Goal: Transaction & Acquisition: Purchase product/service

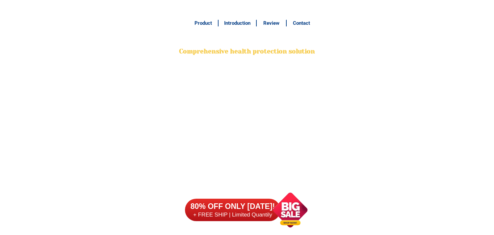
scroll to position [5181, 0]
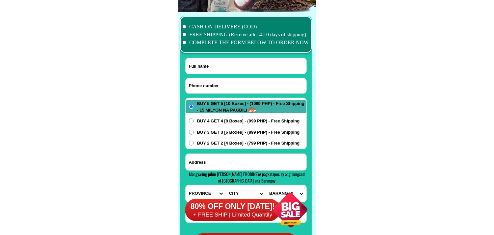
click at [210, 83] on input "Input phone_number" at bounding box center [246, 85] width 121 height 15
paste input "0997.627.8608"
click at [208, 83] on input "0997.627.8608" at bounding box center [246, 85] width 121 height 15
click at [200, 85] on input "0997.6278608" at bounding box center [246, 85] width 121 height 15
type input "09976278608"
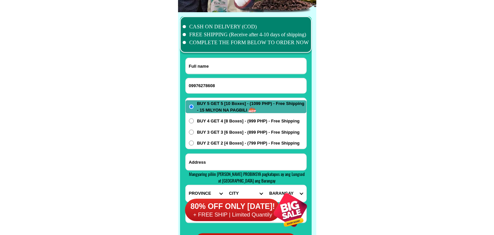
drag, startPoint x: 103, startPoint y: 106, endPoint x: 64, endPoint y: 2, distance: 111.6
click at [208, 71] on input "Input full_name" at bounding box center [246, 66] width 121 height 16
paste input "Concordio Cañete"
type input "Concordio Cañete"
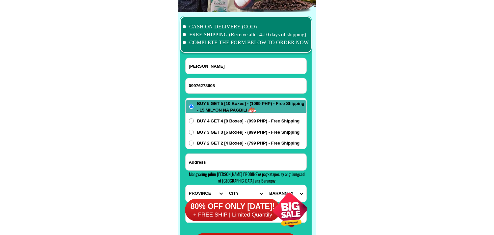
paste input "porok4.barangay.panobtoban dawen.negros.orental"
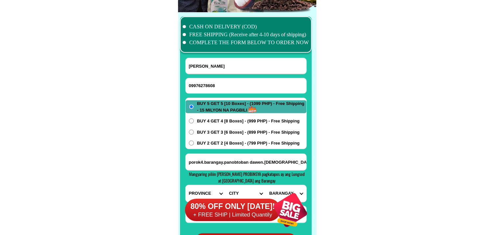
drag, startPoint x: 210, startPoint y: 161, endPoint x: 215, endPoint y: 158, distance: 5.9
click at [210, 161] on input "porok4.barangay.panobtoban dawen.negros.orental" at bounding box center [246, 161] width 121 height 16
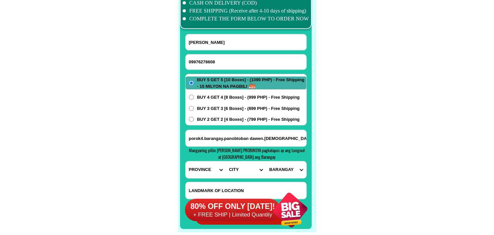
scroll to position [5218, 0]
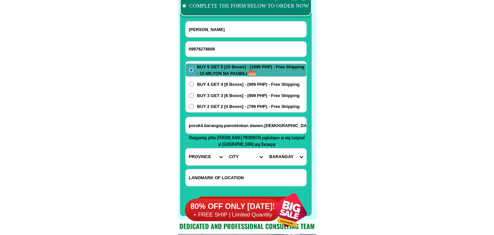
type input "porok4.barangay.panobtoban dawen.negros.orental"
click at [212, 156] on select "PROVINCE [GEOGRAPHIC_DATA] [GEOGRAPHIC_DATA] [GEOGRAPHIC_DATA] [GEOGRAPHIC_DATA…" at bounding box center [206, 156] width 40 height 17
select select "63_411"
click at [186, 148] on select "PROVINCE [GEOGRAPHIC_DATA] [GEOGRAPHIC_DATA] [GEOGRAPHIC_DATA] [GEOGRAPHIC_DATA…" at bounding box center [206, 156] width 40 height 17
click at [243, 158] on select "CITY Amlan Ayungon Bacong Bais-city Basay Bayawan-city Bindoy Canlaon-city Daui…" at bounding box center [246, 156] width 40 height 17
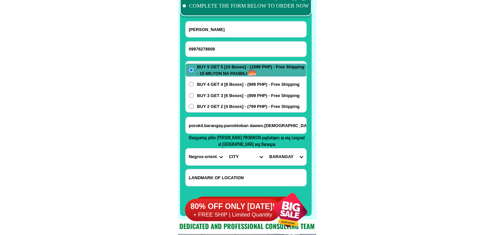
select select "63_4118583"
click at [233, 160] on select "CITY Amlan Ayungon Bacong Bais-city Basay Bayawan-city Bindoy Canlaon-city Daui…" at bounding box center [246, 156] width 40 height 17
click at [242, 158] on select "CITY Amlan Ayungon Bacong Bais-city Basay Bayawan-city Bindoy Canlaon-city Daui…" at bounding box center [246, 156] width 40 height 17
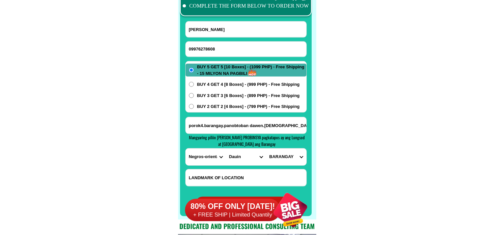
click at [226, 148] on select "CITY Amlan Ayungon Bacong Bais-city Basay Bayawan-city Bindoy Canlaon-city Daui…" at bounding box center [246, 156] width 40 height 17
click at [290, 153] on select "BARANGAY Anahawan Apo island Bagacay Baslay Batuhon dacu Boloc-boloc Bulak Bung…" at bounding box center [286, 156] width 40 height 17
select select "63_411858367021"
click at [266, 148] on select "BARANGAY Anahawan Apo island Bagacay Baslay Batuhon dacu Boloc-boloc Bulak Bung…" at bounding box center [286, 156] width 40 height 17
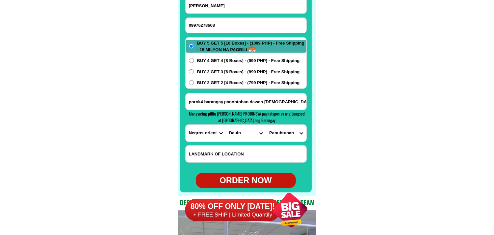
scroll to position [5254, 0]
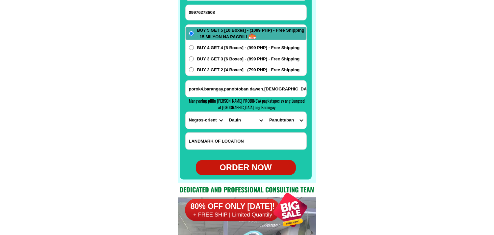
click at [239, 158] on form "Concordio Cañete 09976278608 ORDER NOW porok4.barangay.panobtoban dawen.negros.…" at bounding box center [246, 80] width 122 height 190
click at [244, 164] on div "ORDER NOW" at bounding box center [246, 167] width 100 height 13
radio input "true"
drag, startPoint x: 236, startPoint y: 16, endPoint x: 207, endPoint y: 7, distance: 30.7
click at [236, 16] on input "Input phone_number" at bounding box center [246, 12] width 121 height 15
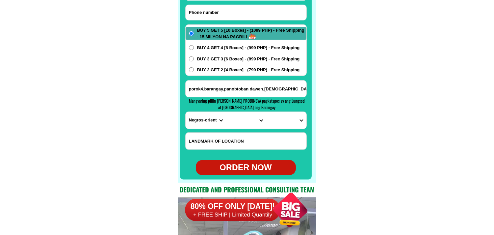
paste input "09561977084"
type input "09561977084"
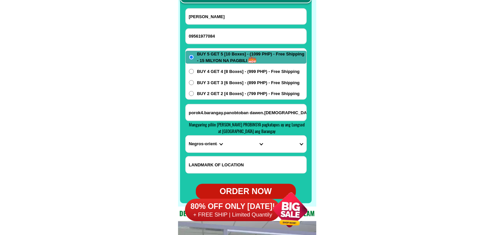
scroll to position [5218, 0]
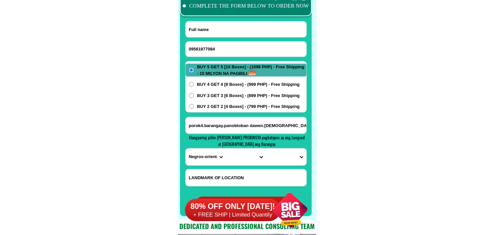
paste input "Tessie Acabal"
click at [229, 27] on input "Input full_name" at bounding box center [246, 29] width 121 height 16
type input "Tessie Acabal"
click at [217, 126] on input "porok4.barangay.panobtoban dawen.negros.orental" at bounding box center [246, 125] width 121 height 16
paste input "Purok 1 Dawis Bayawan City Negros Oriental Ormax Variety Store"
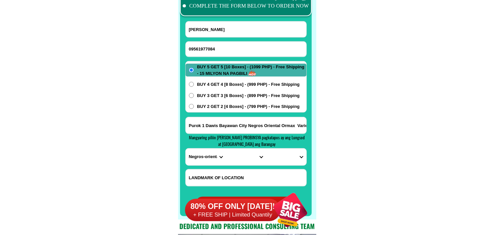
scroll to position [0, 18]
type input "Purok 1 Dawis Bayawan City Negros Oriental Ormax Variety Store"
click at [203, 155] on select "PROVINCE [GEOGRAPHIC_DATA] [GEOGRAPHIC_DATA] [GEOGRAPHIC_DATA] [GEOGRAPHIC_DATA…" at bounding box center [206, 156] width 40 height 17
select select "63_411"
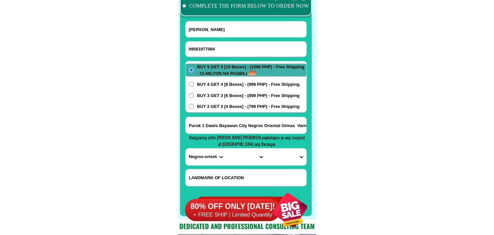
click at [186, 148] on select "PROVINCE [GEOGRAPHIC_DATA] [GEOGRAPHIC_DATA] [GEOGRAPHIC_DATA] [GEOGRAPHIC_DATA…" at bounding box center [206, 156] width 40 height 17
click at [249, 155] on select "CITY Amlan Ayungon Bacong Bais-city Basay Bayawan-city Bindoy Canlaon-city Daui…" at bounding box center [246, 156] width 40 height 17
select select "63_4117575"
click at [226, 148] on select "CITY Amlan Ayungon Bacong Bais-city Basay Bayawan-city Bindoy Canlaon-city Daui…" at bounding box center [246, 156] width 40 height 17
click at [283, 156] on select "BARANGAY Ali-is Banaybanay Banga Boyco Bugay Cansumalig Dawis Kalamtukan Kalumb…" at bounding box center [286, 156] width 40 height 17
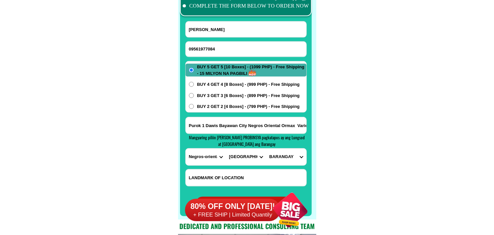
select select "63_411757521885"
click at [266, 148] on select "BARANGAY Ali-is Banaybanay Banga Boyco Bugay Cansumalig Dawis Kalamtukan Kalumb…" at bounding box center [286, 156] width 40 height 17
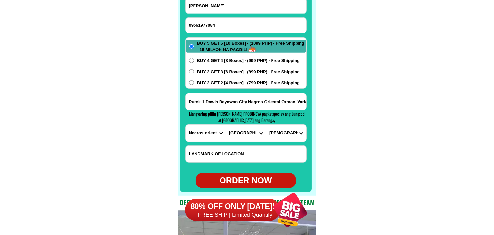
scroll to position [5254, 0]
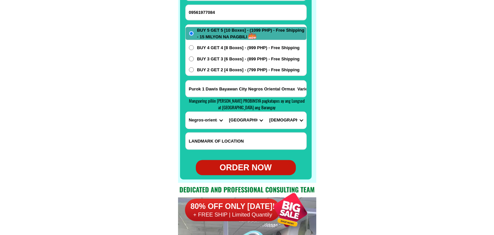
click at [251, 163] on div "ORDER NOW" at bounding box center [246, 167] width 100 height 13
type input "Purok 1 Dawis Bayawan City Negros Oriental Ormax Variety Store"
radio input "true"
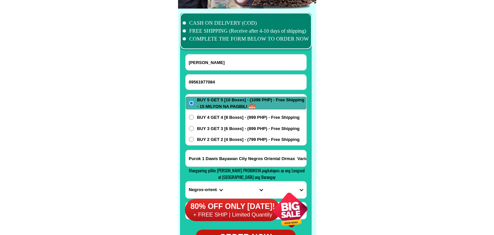
scroll to position [5181, 0]
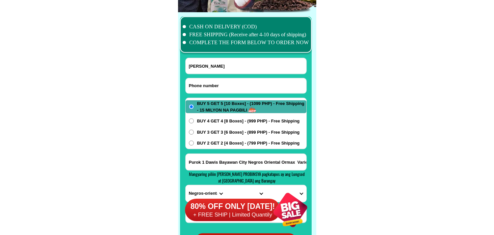
drag, startPoint x: 219, startPoint y: 83, endPoint x: 205, endPoint y: 68, distance: 21.0
click at [216, 84] on input "Input phone_number" at bounding box center [246, 85] width 121 height 15
paste input "09109313811"
paste input "Nevilda Portalio"
type input "09109313811Nevilda Portalio"
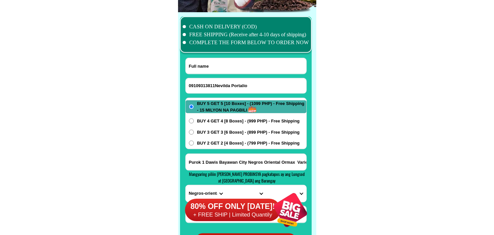
click at [203, 67] on input "Input full_name" at bounding box center [246, 66] width 121 height 16
paste input "Nevilda Portalio"
type input "Nevilda Portalio"
type input "09109313811"
click at [216, 65] on input "Input full_name" at bounding box center [246, 66] width 121 height 16
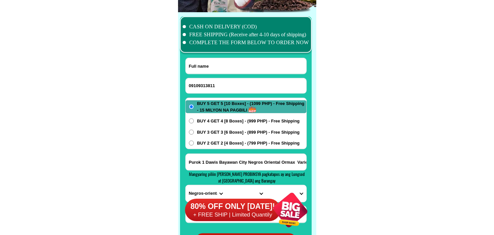
paste input "Nevilda Portalio"
type input "Nevilda Portalio"
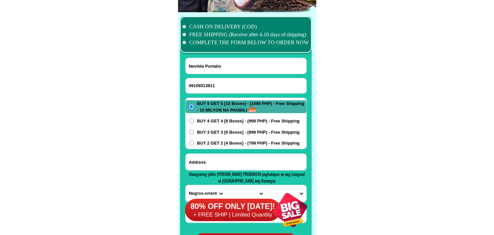
paste input "2nd road Yu Village, Brgy . Apopong, General Santos City, c/o Buy the way store"
click at [227, 157] on input "Input address" at bounding box center [246, 161] width 121 height 16
type input "2nd road Yu Village, Brgy . Apopong, General Santos City, c/o Buy the way store"
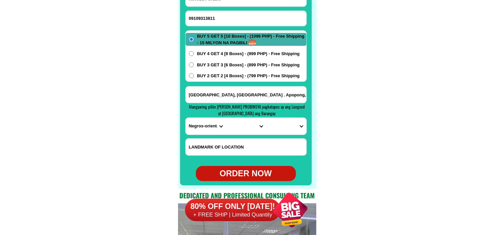
scroll to position [5254, 0]
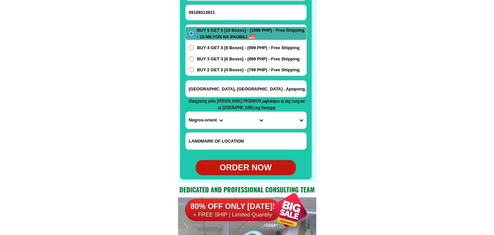
click at [271, 84] on input "2nd road Yu Village, Brgy . Apopong, General Santos City, c/o Buy the way store" at bounding box center [246, 88] width 121 height 16
click at [203, 123] on select "PROVINCE [GEOGRAPHIC_DATA] [GEOGRAPHIC_DATA] [GEOGRAPHIC_DATA] [GEOGRAPHIC_DATA…" at bounding box center [206, 120] width 40 height 17
click at [186, 112] on select "PROVINCE [GEOGRAPHIC_DATA] [GEOGRAPHIC_DATA] [GEOGRAPHIC_DATA] [GEOGRAPHIC_DATA…" at bounding box center [206, 120] width 40 height 17
click at [236, 121] on select "CITY Angono Antipolo-city Binangonan Cainta Cardona Jala-jala Pililla Rizal-bar…" at bounding box center [246, 120] width 40 height 17
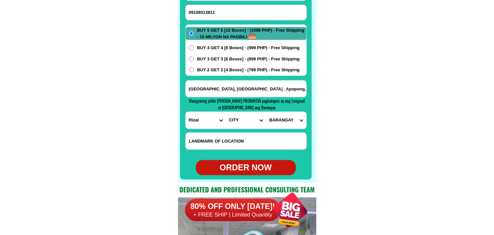
click at [196, 121] on select "PROVINCE [GEOGRAPHIC_DATA] [GEOGRAPHIC_DATA] [GEOGRAPHIC_DATA] [GEOGRAPHIC_DATA…" at bounding box center [206, 120] width 40 height 17
click at [186, 112] on select "PROVINCE [GEOGRAPHIC_DATA] [GEOGRAPHIC_DATA] [GEOGRAPHIC_DATA] [GEOGRAPHIC_DATA…" at bounding box center [206, 120] width 40 height 17
click at [241, 125] on select "CITY Aborlan Agutaya Araceli Balabac Bataraza Brookes-point Busuanga Cagayancil…" at bounding box center [246, 120] width 40 height 17
click at [195, 124] on select "PROVINCE [GEOGRAPHIC_DATA] [GEOGRAPHIC_DATA] [GEOGRAPHIC_DATA] [GEOGRAPHIC_DATA…" at bounding box center [206, 120] width 40 height 17
select select "63_779"
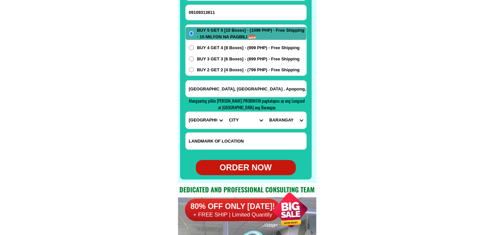
click at [186, 112] on select "PROVINCE [GEOGRAPHIC_DATA] [GEOGRAPHIC_DATA] [GEOGRAPHIC_DATA] [GEOGRAPHIC_DATA…" at bounding box center [206, 120] width 40 height 17
click at [242, 120] on select "CITY Angeles-city Apalit Arayat Bacolor Candaba Floridablanca Guagua Lubao Maba…" at bounding box center [246, 120] width 40 height 17
select select "63_7798658"
click at [193, 121] on select "PROVINCE [GEOGRAPHIC_DATA] [GEOGRAPHIC_DATA] [GEOGRAPHIC_DATA] [GEOGRAPHIC_DATA…" at bounding box center [206, 120] width 40 height 17
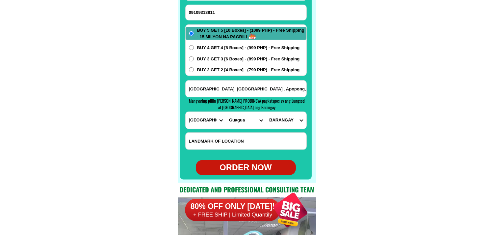
select select "63_995"
click at [186, 112] on select "PROVINCE [GEOGRAPHIC_DATA] [GEOGRAPHIC_DATA] [GEOGRAPHIC_DATA] [GEOGRAPHIC_DATA…" at bounding box center [206, 120] width 40 height 17
click at [239, 127] on select "CITY General-santos-city Koronadal-city Lake-sebu Norala Polomolok South-cotaba…" at bounding box center [246, 120] width 40 height 17
select select "63_9951169"
click at [226, 112] on select "CITY General-santos-city Koronadal-city Lake-sebu Norala Polomolok South-cotaba…" at bounding box center [246, 120] width 40 height 17
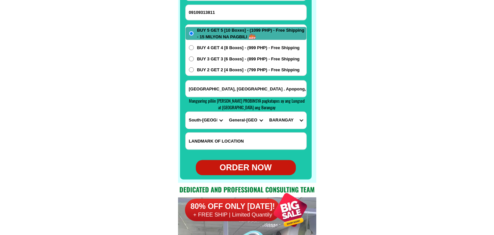
click at [289, 120] on select "BARANGAY Apopong Baluan Batomelong Buayan Bula Calumpang City heights Conel Dad…" at bounding box center [286, 120] width 40 height 17
select select "63_99511691407"
click at [266, 112] on select "BARANGAY Apopong Baluan Batomelong Buayan Bula Calumpang City heights Conel Dad…" at bounding box center [286, 120] width 40 height 17
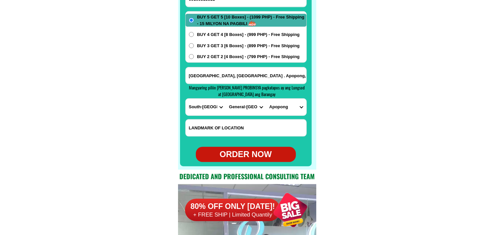
scroll to position [5291, 0]
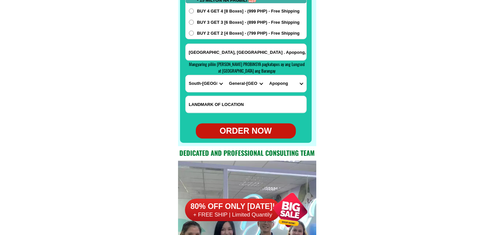
click at [261, 126] on div "ORDER NOW" at bounding box center [246, 131] width 100 height 13
radio input "true"
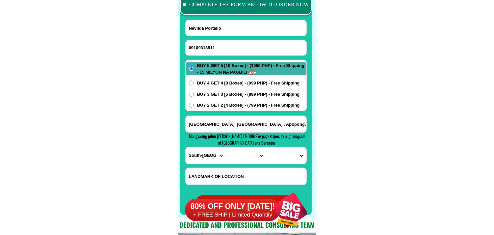
scroll to position [5218, 0]
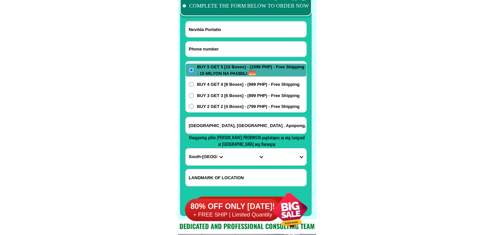
click at [208, 49] on input "Input phone_number" at bounding box center [246, 49] width 121 height 15
paste input "09159543299"
type input "09159543299"
click at [231, 24] on input "Input full_name" at bounding box center [246, 29] width 121 height 16
paste input "Rosalia Waking"
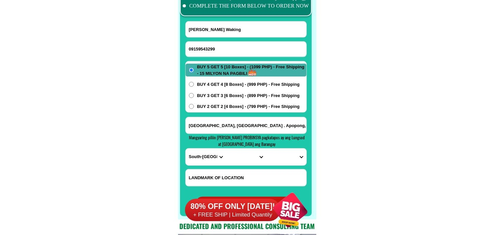
type input "Rosalia Waking"
click at [234, 122] on input "Input address" at bounding box center [246, 125] width 121 height 16
paste input "Rosalia waking lengaoan buguias benguet"
type input "Rosalia waking lengaoan buguias benguet"
click at [194, 159] on select "PROVINCE [GEOGRAPHIC_DATA] [GEOGRAPHIC_DATA] [GEOGRAPHIC_DATA] [GEOGRAPHIC_DATA…" at bounding box center [206, 156] width 40 height 17
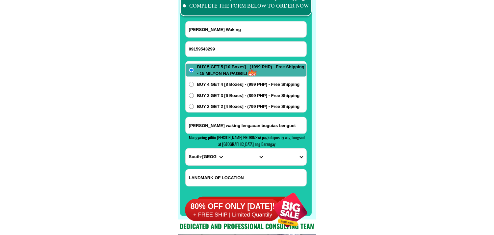
select select "63_695"
click at [186, 148] on select "PROVINCE [GEOGRAPHIC_DATA] [GEOGRAPHIC_DATA] [GEOGRAPHIC_DATA] [GEOGRAPHIC_DATA…" at bounding box center [206, 156] width 40 height 17
click at [239, 159] on select "CITY Atok Baguio-city Bakun Bokod Buguias Itogon Kabayan Kapangan Kibungan La-t…" at bounding box center [246, 156] width 40 height 17
select select "63_6952145"
click at [226, 148] on select "CITY Atok Baguio-city Bakun Bokod Buguias Itogon Kabayan Kapangan Kibungan La-t…" at bounding box center [246, 156] width 40 height 17
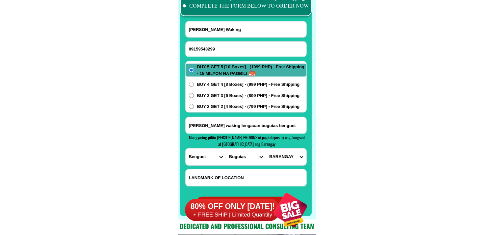
scroll to position [5254, 0]
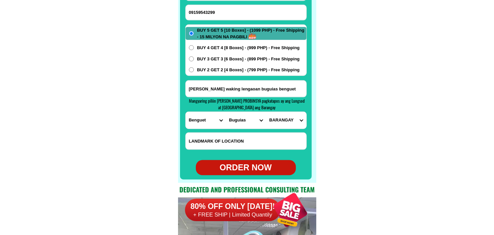
click at [284, 117] on select "BARANGAY Abatan Amgaleyguey Amlimay Baculongan norte Baculongan sur Bangao Buya…" at bounding box center [286, 120] width 40 height 17
select select "63_695214524637"
click at [266, 112] on select "BARANGAY Abatan Amgaleyguey Amlimay Baculongan norte Baculongan sur Bangao Buya…" at bounding box center [286, 120] width 40 height 17
click at [248, 168] on div "ORDER NOW" at bounding box center [246, 167] width 100 height 13
type input "09159543299"
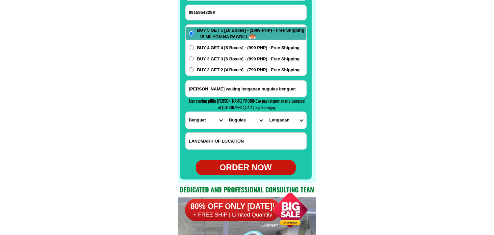
type input "Rosalia waking lengaoan buguias benguet"
radio input "true"
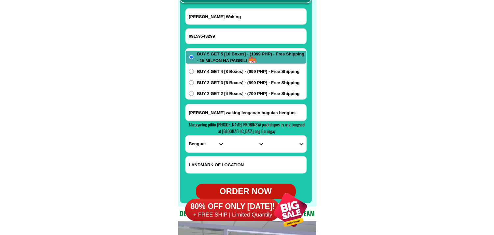
scroll to position [5218, 0]
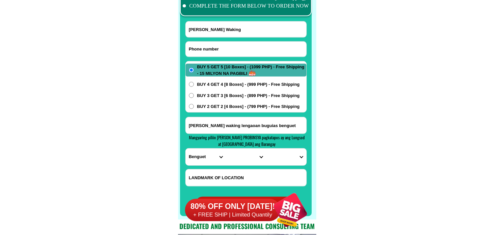
click at [222, 48] on input "Input phone_number" at bounding box center [246, 49] width 121 height 15
paste input "09551990088"
type input "09551990088"
drag, startPoint x: 233, startPoint y: 32, endPoint x: 180, endPoint y: 15, distance: 54.8
click at [233, 31] on input "Input full_name" at bounding box center [246, 29] width 121 height 16
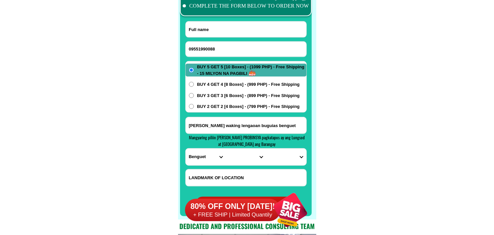
paste input "Estela Cruz"
type input "Estela Cruz"
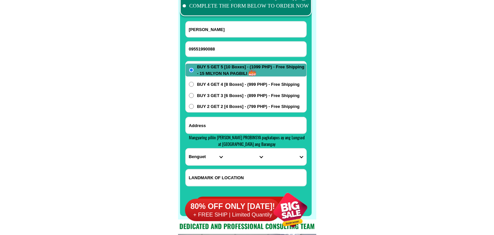
click at [228, 124] on input "Input address" at bounding box center [246, 125] width 121 height 16
paste input "Estela Cruz Ocampo #71 Np st.Ususan Taguig City"
type input "Estela Cruz Ocampo #71 Np st.Ususan Taguig City"
click at [193, 158] on select "PROVINCE [GEOGRAPHIC_DATA] [GEOGRAPHIC_DATA] [GEOGRAPHIC_DATA] [GEOGRAPHIC_DATA…" at bounding box center [206, 156] width 40 height 17
select select "63_219"
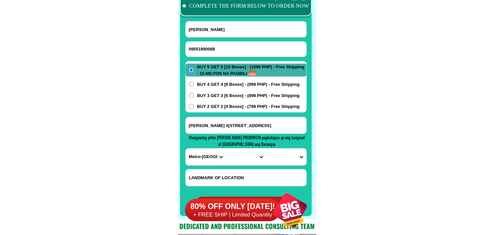
click at [186, 148] on select "PROVINCE [GEOGRAPHIC_DATA] [GEOGRAPHIC_DATA] [GEOGRAPHIC_DATA] [GEOGRAPHIC_DATA…" at bounding box center [206, 156] width 40 height 17
click at [239, 160] on select "CITY Binondo CALOOCAN Ermita Intramuros Las-pinas Makati Malabon-city Malate Ma…" at bounding box center [246, 156] width 40 height 17
select select "63_2191611"
click at [226, 148] on select "CITY Binondo CALOOCAN Ermita Intramuros Las-pinas Makati Malabon-city Malate Ma…" at bounding box center [246, 156] width 40 height 17
click at [285, 154] on select "BARANGAY Bagumbayan Bambang Calzada Central bicutan Central signal village Fort…" at bounding box center [286, 156] width 40 height 17
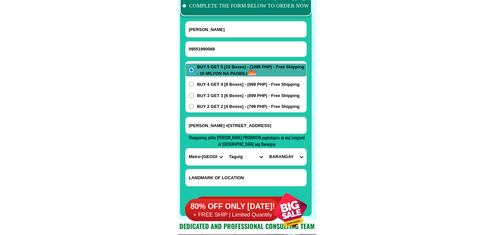
select select "63_21916112388"
click at [266, 148] on select "BARANGAY Bagumbayan Bambang Calzada Central bicutan Central signal village Fort…" at bounding box center [286, 156] width 40 height 17
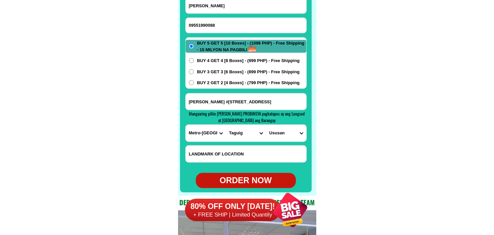
scroll to position [5254, 0]
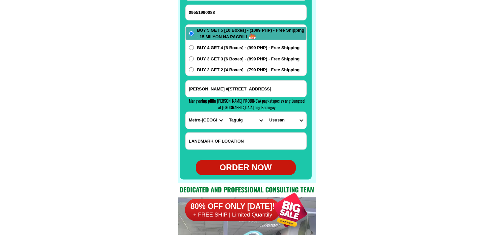
click at [251, 169] on div "ORDER NOW" at bounding box center [246, 167] width 100 height 13
radio input "true"
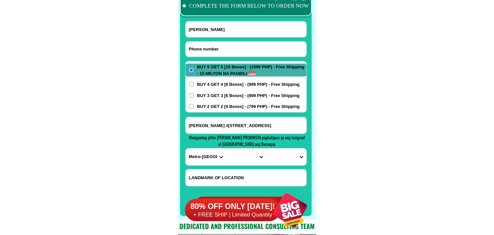
click at [211, 49] on input "Input phone_number" at bounding box center [246, 49] width 121 height 15
paste input "0954-415-4602"
click at [210, 48] on input "0954-415-4602" at bounding box center [246, 49] width 121 height 15
click at [202, 47] on input "0954-4154602" at bounding box center [246, 49] width 121 height 15
type input "09544154602"
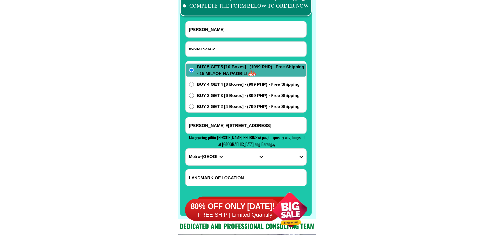
click at [221, 25] on input "Input full_name" at bounding box center [246, 29] width 121 height 16
paste input "Elleonora Castro"
type input "Elleonora Castro"
click at [231, 129] on input "Input address" at bounding box center [246, 125] width 121 height 16
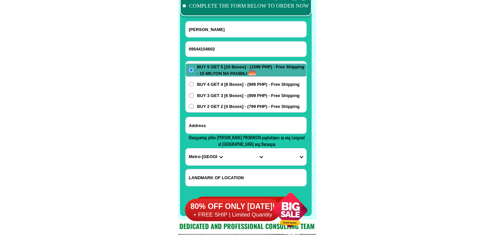
paste input "9bisal st bonoun boquig dagupan city malapit lang ako sa my brngy hall"
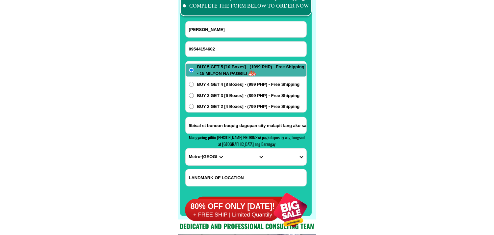
scroll to position [0, 29]
type input "9bisal st bonoun boquig dagupan city malapit lang ako sa my brngy hall"
click at [206, 157] on select "PROVINCE [GEOGRAPHIC_DATA] [GEOGRAPHIC_DATA] [GEOGRAPHIC_DATA] [GEOGRAPHIC_DATA…" at bounding box center [206, 156] width 40 height 17
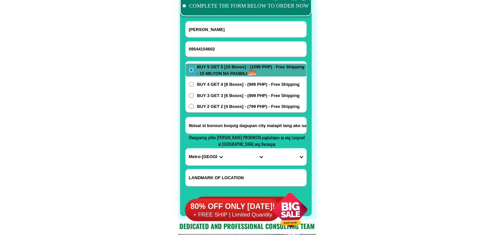
select select "63_247"
click at [186, 148] on select "PROVINCE [GEOGRAPHIC_DATA] [GEOGRAPHIC_DATA] [GEOGRAPHIC_DATA] [GEOGRAPHIC_DATA…" at bounding box center [206, 156] width 40 height 17
click at [240, 159] on select "CITY Agno Aguilar Alaminos-city Asingan Balungao Bani Basista Bautista Bayamban…" at bounding box center [246, 156] width 40 height 17
select select "63_2479674"
click at [226, 148] on select "CITY Agno Aguilar Alaminos-city Asingan Balungao Bani Basista Bautista Bayamban…" at bounding box center [246, 156] width 40 height 17
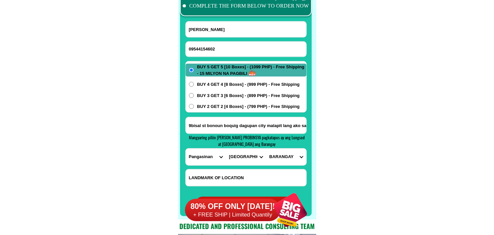
click at [285, 157] on select "BARANGAY Bacayao norte Bacayao sur Barangay i (t. bugallon) Barangay ii (nueva)…" at bounding box center [286, 156] width 40 height 17
select select "63_24796743225"
click at [266, 148] on select "BARANGAY Bacayao norte Bacayao sur Barangay i (t. bugallon) Barangay ii (nueva)…" at bounding box center [286, 156] width 40 height 17
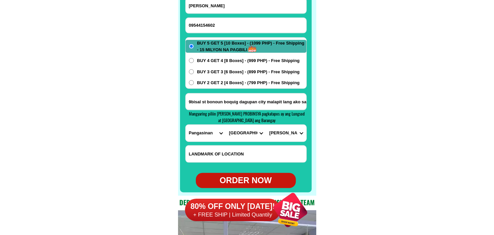
scroll to position [5254, 0]
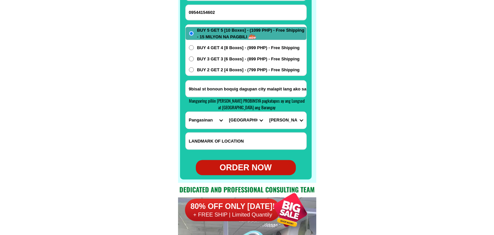
click at [255, 163] on div "ORDER NOW" at bounding box center [246, 167] width 100 height 13
type input "09544154602"
radio input "true"
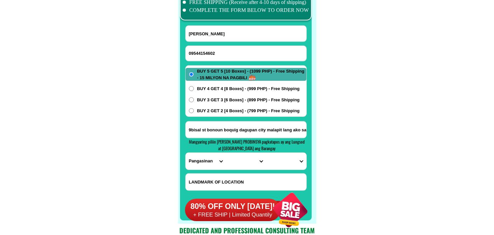
scroll to position [5181, 0]
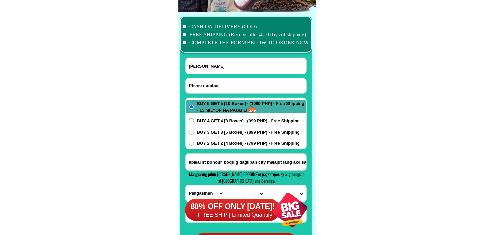
click at [212, 86] on input "Input phone_number" at bounding box center [246, 85] width 121 height 15
paste input "09451565843"
type input "09451565843"
click at [207, 62] on input "Elleonora Castro" at bounding box center [246, 66] width 121 height 16
paste input "anita mananquil"
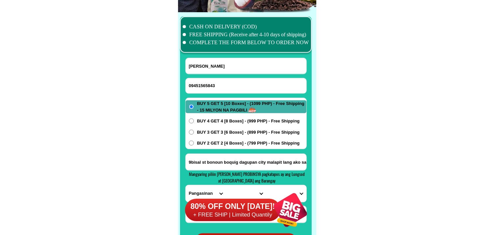
type input "anita mananquil"
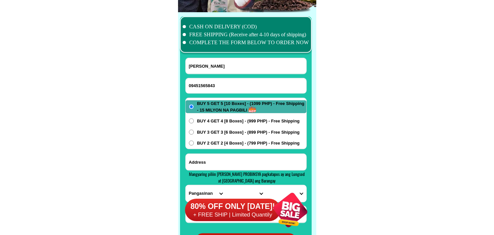
paste input "rom 149 Masagana st central balanga city bataan"
click at [220, 160] on input "Input address" at bounding box center [246, 161] width 121 height 16
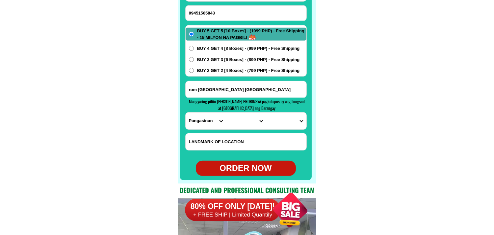
scroll to position [5254, 0]
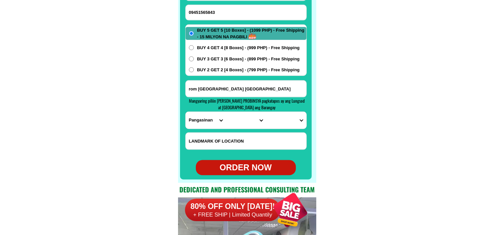
type input "rom 149 Masagana st central balanga city bataan"
click at [206, 125] on select "PROVINCE [GEOGRAPHIC_DATA] [GEOGRAPHIC_DATA] [GEOGRAPHIC_DATA] [GEOGRAPHIC_DATA…" at bounding box center [206, 120] width 40 height 17
select select "63_1"
click at [186, 112] on select "PROVINCE [GEOGRAPHIC_DATA] [GEOGRAPHIC_DATA] [GEOGRAPHIC_DATA] [GEOGRAPHIC_DATA…" at bounding box center [206, 120] width 40 height 17
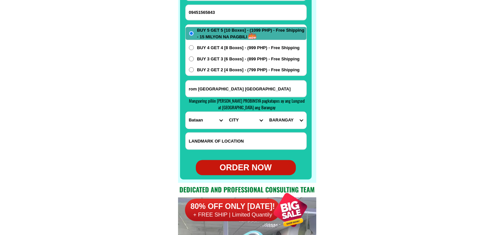
click at [247, 123] on select "CITY Abucay Bagac Balanga-city Bataan-morong Bataan-pilar Dinalupihan Hermosa L…" at bounding box center [246, 120] width 40 height 17
select select "63_14666"
click at [226, 112] on select "CITY Abucay Bagac Balanga-city Bataan-morong Bataan-pilar Dinalupihan Hermosa L…" at bounding box center [246, 120] width 40 height 17
click at [285, 118] on select "BARANGAY Bagong silang Bagumbayan Cabog-cabog Camacho Cataning Central Cupang n…" at bounding box center [286, 120] width 40 height 17
select select "63_1466663598"
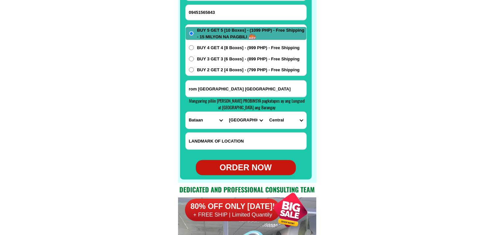
click at [266, 112] on select "BARANGAY Bagong silang Bagumbayan Cabog-cabog Camacho Cataning Central Cupang n…" at bounding box center [286, 120] width 40 height 17
click at [245, 167] on div "ORDER NOW" at bounding box center [246, 167] width 100 height 13
type input "rom 149 Masagana st central balanga city bataan"
radio input "true"
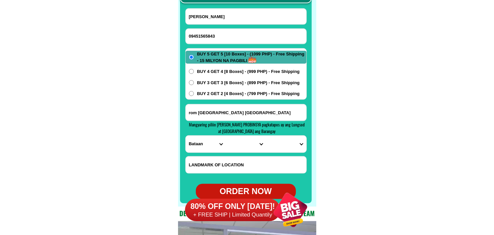
scroll to position [5218, 0]
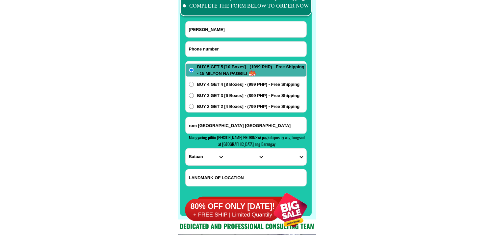
drag, startPoint x: 209, startPoint y: 44, endPoint x: 177, endPoint y: 28, distance: 36.5
click at [209, 44] on input "Input phone_number" at bounding box center [246, 49] width 121 height 15
paste input "09202407481"
type input "09202407481"
drag, startPoint x: 225, startPoint y: 36, endPoint x: 218, endPoint y: 34, distance: 6.8
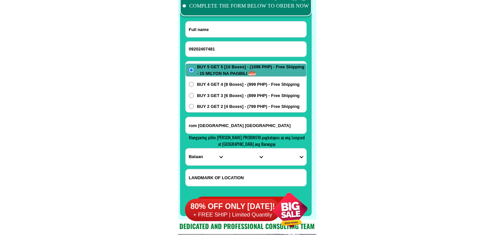
click at [225, 36] on input "Input full_name" at bounding box center [246, 29] width 121 height 16
paste input "Martina Cautiver Villanueva"
type input "Martina Cautiver Villanueva"
click at [238, 111] on div "BUY 5 GET 5 [10 Boxes] - (1099 PHP) - Free Shipping - 15 MILYON NA PAGBILI BUY …" at bounding box center [246, 86] width 122 height 51
click at [236, 107] on span "BUY 2 GET 2 [4 Boxes] - (799 PHP) - Free Shipping" at bounding box center [248, 106] width 103 height 7
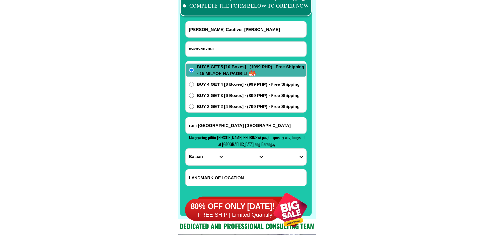
click at [194, 107] on input "BUY 2 GET 2 [4 Boxes] - (799 PHP) - Free Shipping" at bounding box center [191, 106] width 5 height 5
radio input "true"
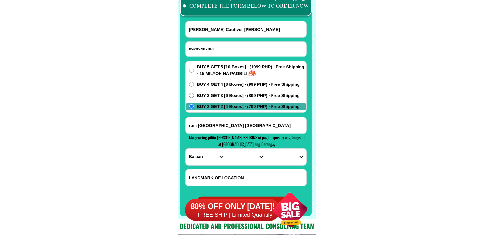
click at [223, 126] on input "rom 149 Masagana st central balanga city bataan" at bounding box center [246, 125] width 121 height 16
paste input "Kahayahay 1 Subdvision angry San Jose Cebu City 09202407481 buy 2 get 2"
type input "Kahayahay 1 Subdvision angry San Jose Cebu City 09202407481 buy 2 get 2"
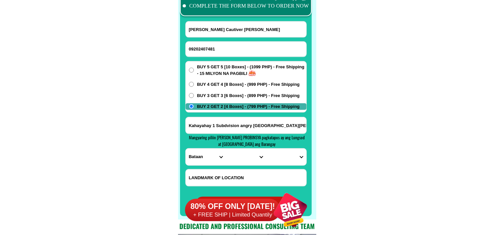
click at [203, 165] on select "PROVINCE [GEOGRAPHIC_DATA] [GEOGRAPHIC_DATA] [GEOGRAPHIC_DATA] [GEOGRAPHIC_DATA…" at bounding box center [206, 156] width 40 height 17
select select "63_8"
click at [186, 148] on select "PROVINCE [GEOGRAPHIC_DATA] [GEOGRAPHIC_DATA] [GEOGRAPHIC_DATA] [GEOGRAPHIC_DATA…" at bounding box center [206, 156] width 40 height 17
click at [231, 163] on select "CITY Alcoy [GEOGRAPHIC_DATA] [GEOGRAPHIC_DATA] [GEOGRAPHIC_DATA] [GEOGRAPHIC_DA…" at bounding box center [246, 156] width 40 height 17
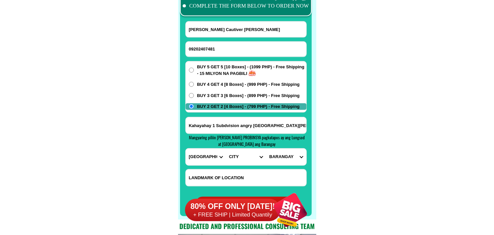
select select "63_865"
click at [226, 148] on select "CITY Alcoy [GEOGRAPHIC_DATA] [GEOGRAPHIC_DATA] [GEOGRAPHIC_DATA] [GEOGRAPHIC_DA…" at bounding box center [246, 156] width 40 height 17
click at [283, 156] on select "BARANGAY Adlaon Agsungot Apas Babag Bacayan Banilad [GEOGRAPHIC_DATA][PERSON_NA…" at bounding box center [286, 156] width 40 height 17
select select "63_8651356"
click at [266, 148] on select "BARANGAY Adlaon Agsungot Apas Babag Bacayan Banilad [GEOGRAPHIC_DATA][PERSON_NA…" at bounding box center [286, 156] width 40 height 17
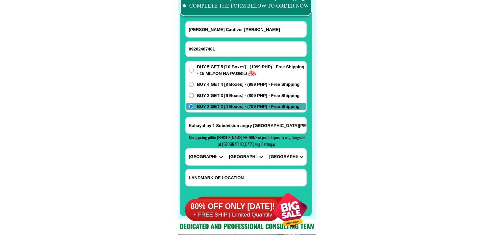
scroll to position [5254, 0]
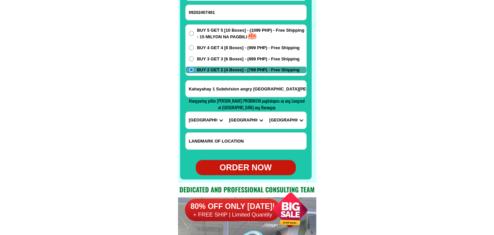
click at [267, 167] on div "ORDER NOW" at bounding box center [246, 167] width 100 height 13
type input "09202407481"
radio input "true"
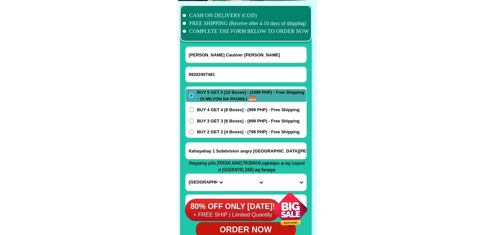
scroll to position [5181, 0]
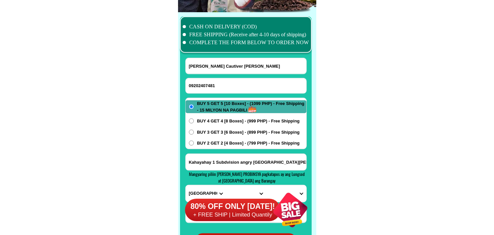
click at [216, 91] on input "09202407481" at bounding box center [246, 85] width 121 height 15
paste input "09467346070"
type input "09467346070"
drag, startPoint x: 208, startPoint y: 66, endPoint x: 203, endPoint y: 63, distance: 6.5
click at [208, 66] on input "Martina Cautiver Villanueva" at bounding box center [246, 66] width 121 height 16
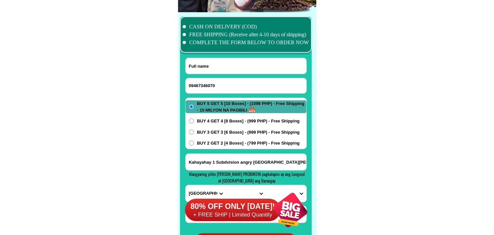
paste input "virgilio bosales"
type input "virgilio bosales"
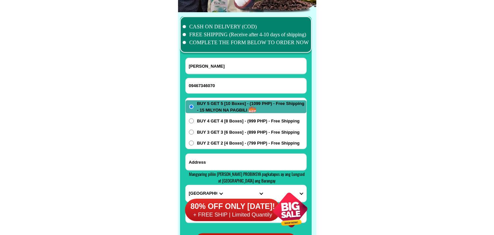
drag, startPoint x: 227, startPoint y: 165, endPoint x: 230, endPoint y: 163, distance: 3.7
click at [227, 165] on input "Input address" at bounding box center [246, 161] width 121 height 16
paste input "maasin mangaldan pangasinan basketball court without covered"
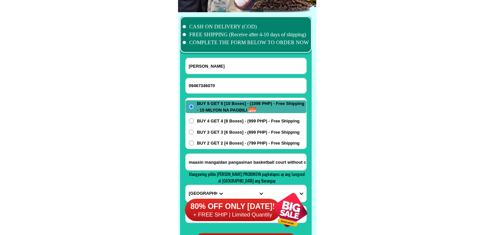
scroll to position [0, 14]
type input "maasin mangaldan pangasinan basketball court without covered"
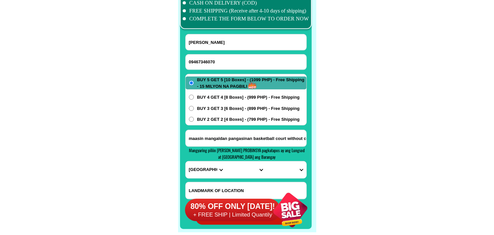
scroll to position [5218, 0]
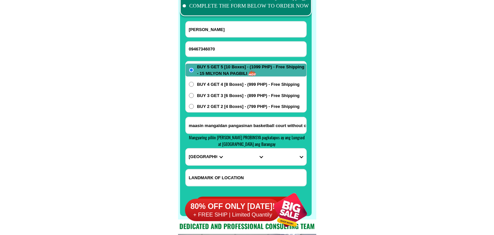
click at [208, 150] on select "PROVINCE [GEOGRAPHIC_DATA] [GEOGRAPHIC_DATA] [GEOGRAPHIC_DATA] [GEOGRAPHIC_DATA…" at bounding box center [206, 156] width 40 height 17
select select "63_247"
click at [186, 148] on select "PROVINCE [GEOGRAPHIC_DATA] [GEOGRAPHIC_DATA] [GEOGRAPHIC_DATA] [GEOGRAPHIC_DATA…" at bounding box center [206, 156] width 40 height 17
click at [236, 154] on select "CITY Agno Aguilar Alaminos-city Asingan Balungao Bani Basista Bautista Bayamban…" at bounding box center [246, 156] width 40 height 17
select select "63_2479544"
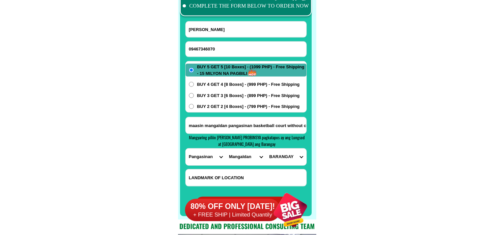
click at [226, 148] on select "CITY Agno Aguilar Alaminos-city Asingan Balungao Bani Basista Bautista Bayamban…" at bounding box center [246, 156] width 40 height 17
click at [279, 156] on select "BARANGAY Alitaya Amansabina Anolid Banaoang Bantayan Bari Bateng Buenlag David …" at bounding box center [286, 156] width 40 height 17
select select "63_24795444448"
click at [266, 148] on select "BARANGAY Alitaya Amansabina Anolid Banaoang Bantayan Bari Bateng Buenlag David …" at bounding box center [286, 156] width 40 height 17
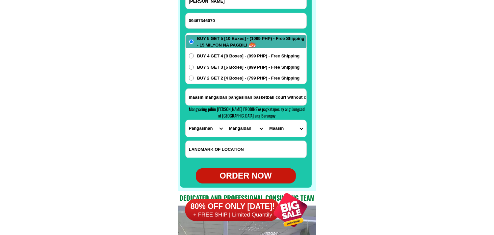
scroll to position [5254, 0]
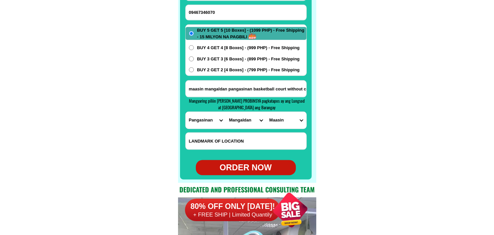
click at [256, 160] on div "ORDER NOW" at bounding box center [246, 167] width 100 height 15
radio input "true"
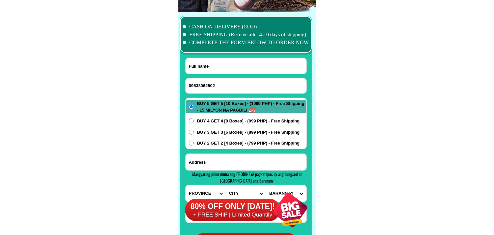
scroll to position [5181, 0]
type input "09533062502"
click at [231, 63] on input "Input full_name" at bounding box center [246, 66] width 121 height 16
paste input "nurhayat julkanain Berto"
type input "nurhayat julkanain Berto"
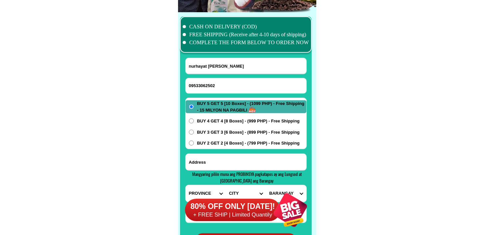
click at [226, 166] on input "Input address" at bounding box center [246, 161] width 121 height 16
paste input "A&R subdivision phase3 Pasay sanroque Zamboanga Del Sur Zamboanga city malapit …"
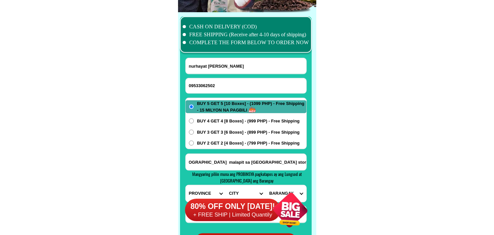
type input "A&R subdivision phase3 Pasay sanroque Zamboanga Del Sur Zamboanga city malapit …"
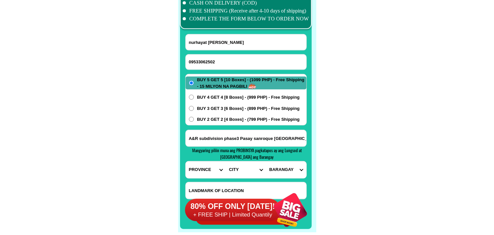
scroll to position [5218, 0]
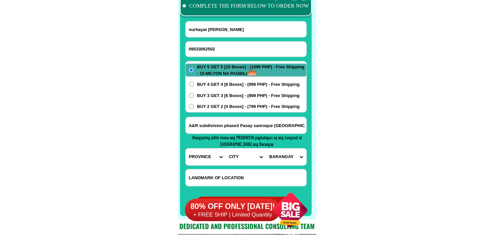
click at [195, 156] on select "PROVINCE [GEOGRAPHIC_DATA] [GEOGRAPHIC_DATA] [GEOGRAPHIC_DATA] [GEOGRAPHIC_DATA…" at bounding box center [206, 156] width 40 height 17
select select "63_427"
click at [186, 148] on select "PROVINCE [GEOGRAPHIC_DATA] [GEOGRAPHIC_DATA] [GEOGRAPHIC_DATA] [GEOGRAPHIC_DATA…" at bounding box center [206, 156] width 40 height 17
click at [281, 126] on input "A&R subdivision phase3 Pasay sanroque Zamboanga Del Sur Zamboanga city malapit …" at bounding box center [246, 125] width 121 height 16
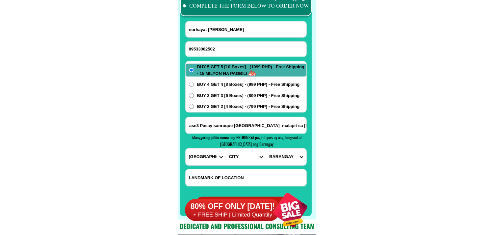
click at [249, 155] on select "CITY Bayog Dimataling Dinas Dumalinao Dumingag Guipos Josefina Kumalarang Laban…" at bounding box center [246, 156] width 40 height 17
select select "63_4274669"
click at [226, 148] on select "CITY Bayog Dimataling Dinas Dumalinao Dumingag Guipos Josefina Kumalarang Laban…" at bounding box center [246, 156] width 40 height 17
click at [291, 153] on select "BARANGAY Arena blanco Ayala Baliwasan Baluno Barangay zone i (pob.) Barangay zo…" at bounding box center [286, 156] width 40 height 17
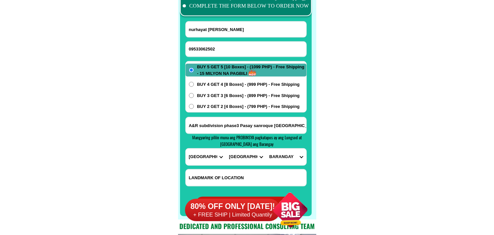
select select "63_42746694381"
click at [266, 148] on select "BARANGAY Arena blanco Ayala Baliwasan Baluno Barangay zone i (pob.) Barangay zo…" at bounding box center [286, 156] width 40 height 17
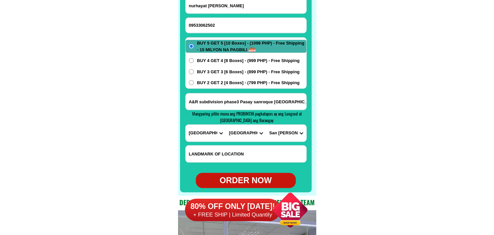
scroll to position [5254, 0]
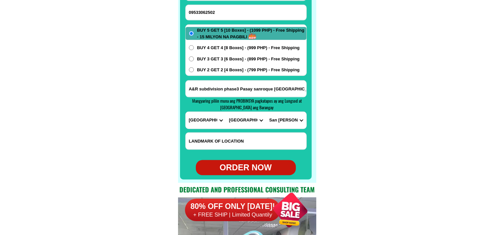
click at [233, 167] on div "ORDER NOW" at bounding box center [246, 167] width 100 height 13
radio input "true"
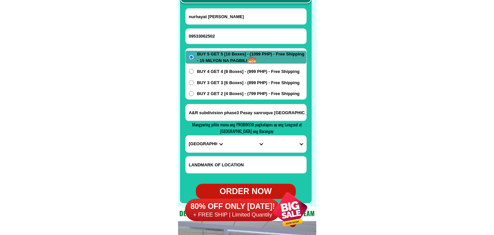
scroll to position [5218, 0]
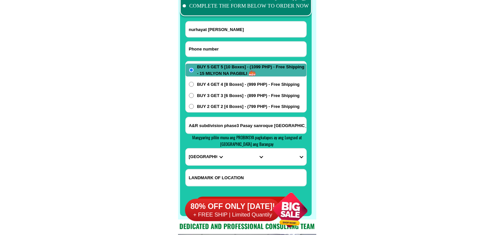
drag, startPoint x: 228, startPoint y: 49, endPoint x: 169, endPoint y: 20, distance: 66.0
click at [228, 49] on input "Input phone_number" at bounding box center [246, 49] width 121 height 15
paste input "09461045935"
type input "09461045935"
click at [211, 25] on input "Input full_name" at bounding box center [246, 29] width 121 height 16
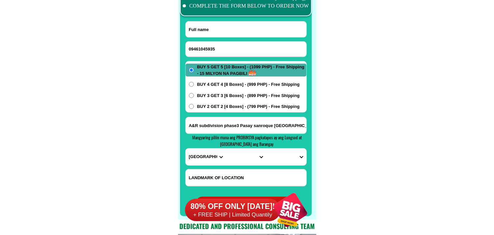
paste input "Virginia Janubas"
type input "Virginia Janubas"
click at [212, 123] on input "Input address" at bounding box center [246, 125] width 121 height 16
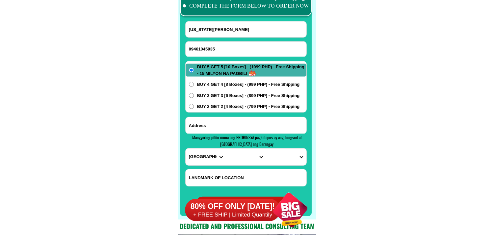
paste input "Bajao kasiglahan vallege Rodriguez Rezal brgy San Jose blk 3 lot 45 pH 1k kasig…"
type input "Bajao kasiglahan vallege Rodriguez Rezal brgy San Jose blk 3 lot 45 pH 1k kasig…"
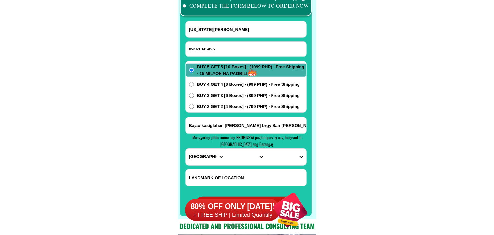
click at [286, 122] on input "Bajao kasiglahan vallege Rodriguez Rezal brgy San Jose blk 3 lot 45 pH 1k kasig…" at bounding box center [246, 125] width 121 height 16
click at [205, 156] on select "PROVINCE [GEOGRAPHIC_DATA] [GEOGRAPHIC_DATA] [GEOGRAPHIC_DATA] [GEOGRAPHIC_DATA…" at bounding box center [206, 156] width 40 height 17
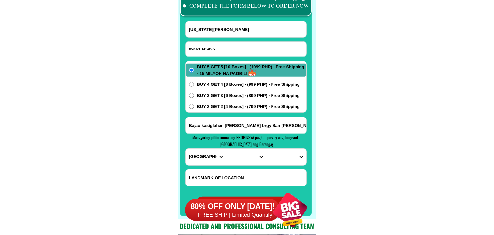
select select "63_993"
click at [186, 148] on select "PROVINCE [GEOGRAPHIC_DATA] [GEOGRAPHIC_DATA] [GEOGRAPHIC_DATA] [GEOGRAPHIC_DATA…" at bounding box center [206, 156] width 40 height 17
click at [253, 155] on select "CITY Angono Antipolo-city Binangonan Cainta Cardona Jala-jala Pililla Rizal-bar…" at bounding box center [246, 156] width 40 height 17
select select "63_9933587"
click at [226, 148] on select "CITY Angono Antipolo-city Binangonan Cainta Cardona Jala-jala Pililla Rizal-bar…" at bounding box center [246, 156] width 40 height 17
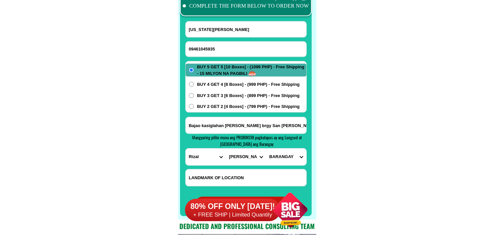
click at [285, 158] on select "BARANGAY Balite (pob.) Burgos Geronimo Macabud Manggahan Mascap Puray Rosario S…" at bounding box center [286, 156] width 40 height 17
select select "63_99335872464"
click at [266, 148] on select "BARANGAY Balite (pob.) Burgos Geronimo Macabud Manggahan Mascap Puray Rosario S…" at bounding box center [286, 156] width 40 height 17
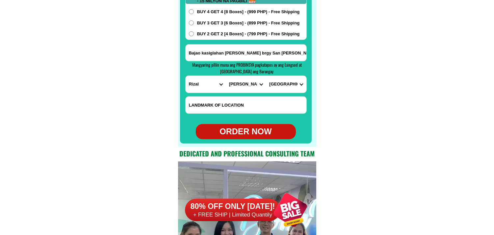
scroll to position [5291, 0]
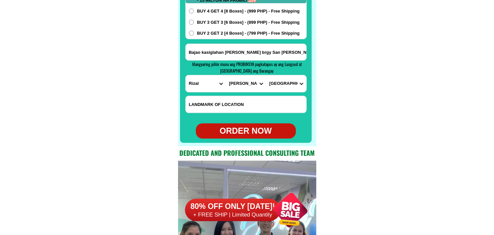
click at [241, 132] on div "ORDER NOW" at bounding box center [246, 131] width 100 height 13
radio input "true"
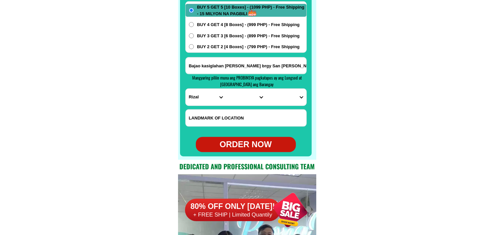
scroll to position [5254, 0]
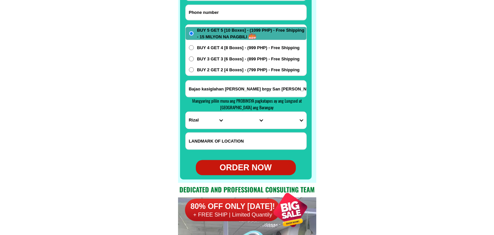
click at [225, 16] on input "Input phone_number" at bounding box center [246, 12] width 121 height 15
paste input "09303122145"
type input "09303122145"
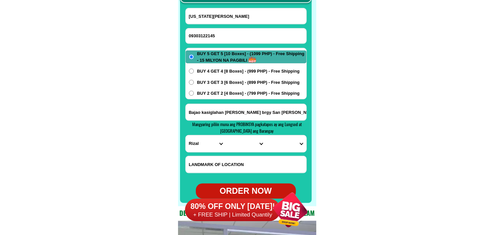
scroll to position [5218, 0]
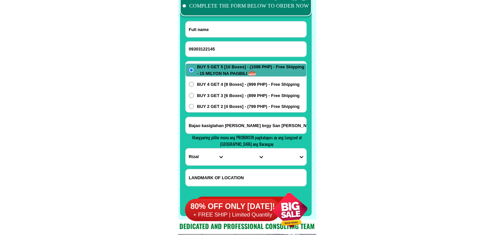
drag, startPoint x: 228, startPoint y: 25, endPoint x: 206, endPoint y: 33, distance: 23.8
click at [228, 25] on input "Input full_name" at bounding box center [246, 29] width 121 height 16
paste input "Robert libag"
type input "Robert libag"
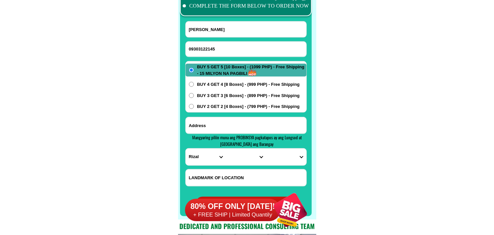
click at [243, 127] on input "Input address" at bounding box center [246, 125] width 121 height 16
paste input "cabanao balili la trinidad benguet, la trinidadfire station"
type input "cabanao balili la trinidad benguet, la trinidadfire station"
click at [201, 158] on select "PROVINCE [GEOGRAPHIC_DATA] [GEOGRAPHIC_DATA] [GEOGRAPHIC_DATA] [GEOGRAPHIC_DATA…" at bounding box center [206, 156] width 40 height 17
select select "63_695"
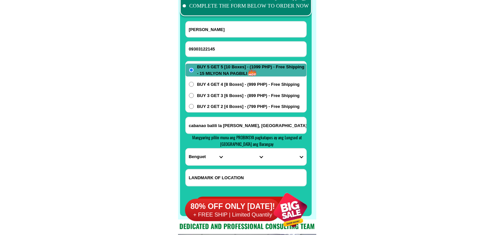
click at [186, 148] on select "PROVINCE [GEOGRAPHIC_DATA] [GEOGRAPHIC_DATA] [GEOGRAPHIC_DATA] [GEOGRAPHIC_DATA…" at bounding box center [206, 156] width 40 height 17
click at [232, 155] on select "CITY Atok Baguio-city Bakun Bokod Buguias Itogon Kabayan Kapangan Kibungan La-t…" at bounding box center [246, 156] width 40 height 17
select select "63_6952993"
click at [226, 148] on select "CITY Atok Baguio-city Bakun Bokod Buguias Itogon Kabayan Kapangan Kibungan La-t…" at bounding box center [246, 156] width 40 height 17
click at [285, 155] on select "BARANGAY Alapang Alno Ambiong Bahong Balili Beckel Betag Bineng Cruz Lubas Pico…" at bounding box center [286, 156] width 40 height 17
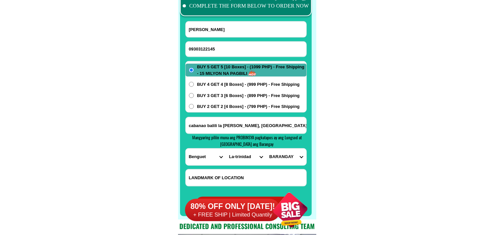
select select "63_695299329265"
click at [266, 148] on select "BARANGAY Alapang Alno Ambiong Bahong Balili Beckel Betag Bineng Cruz Lubas Pico…" at bounding box center [286, 156] width 40 height 17
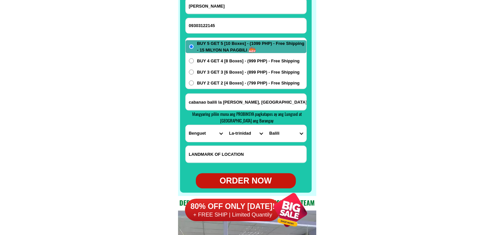
scroll to position [5254, 0]
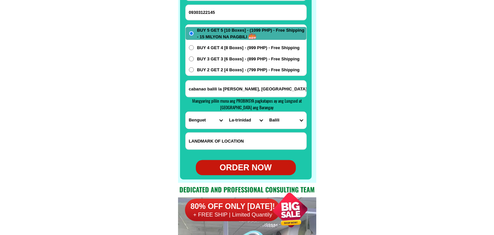
click at [251, 165] on div "ORDER NOW" at bounding box center [246, 167] width 100 height 13
radio input "true"
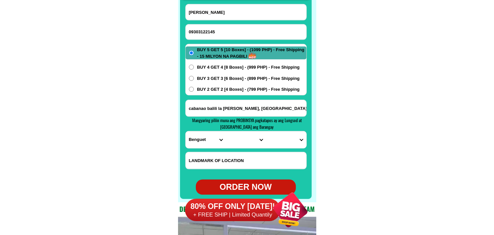
scroll to position [5218, 0]
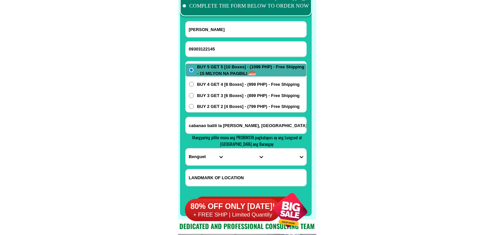
click at [200, 50] on input "09303122145" at bounding box center [246, 49] width 121 height 15
paste input "09496074868"
type input "09496074868"
click at [204, 26] on input "Robert libag" at bounding box center [246, 29] width 121 height 16
paste input "Lydia Caldona Sabejon"
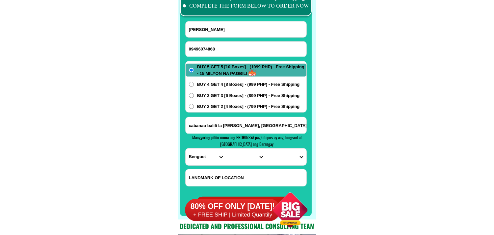
type input "Lydia Caldona Sabejon"
click at [229, 121] on input "Input address" at bounding box center [246, 125] width 121 height 16
paste input "block 39 lot 17 phase3 salaysalay st fagat dagatan caloocan city brgy 12"
type input "block 39 lot 17 phase3 salaysalay st fagat dagatan caloocan city brgy 12"
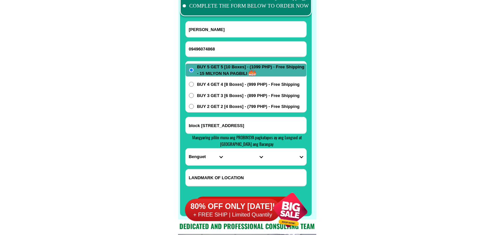
scroll to position [0, 0]
click at [191, 152] on select "PROVINCE [GEOGRAPHIC_DATA] [GEOGRAPHIC_DATA] [GEOGRAPHIC_DATA] [GEOGRAPHIC_DATA…" at bounding box center [206, 156] width 40 height 17
select select "63_219"
click at [186, 148] on select "PROVINCE [GEOGRAPHIC_DATA] [GEOGRAPHIC_DATA] [GEOGRAPHIC_DATA] [GEOGRAPHIC_DATA…" at bounding box center [206, 156] width 40 height 17
click at [231, 159] on select "CITY Binondo CALOOCAN Ermita Intramuros Las-pinas Makati Malabon-city Malate Ma…" at bounding box center [246, 156] width 40 height 17
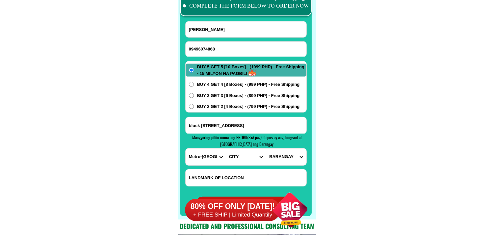
select select "63_2199773"
click at [226, 148] on select "CITY Binondo CALOOCAN Ermita Intramuros Las-pinas Makati Malabon-city Malate Ma…" at bounding box center [246, 156] width 40 height 17
click at [286, 158] on select "BARANGAY Barangay 1 Barangay 10 Barangay 100 Barangay 101 Barangay 102 Barangay…" at bounding box center [286, 156] width 40 height 17
click at [286, 159] on select "BARANGAY Barangay 1 Barangay 10 Barangay 100 Barangay 101 Barangay 102 Barangay…" at bounding box center [286, 156] width 40 height 17
select select "63_21997737289"
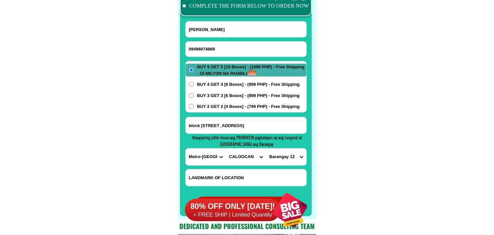
click at [266, 148] on select "BARANGAY Barangay 1 Barangay 10 Barangay 100 Barangay 101 Barangay 102 Barangay…" at bounding box center [286, 156] width 40 height 17
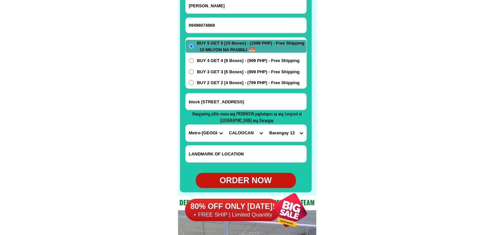
scroll to position [5254, 0]
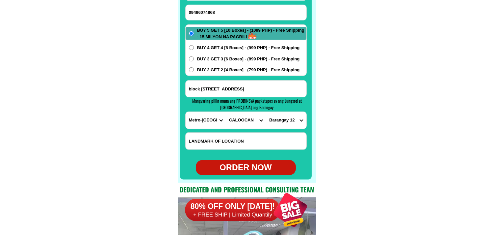
click at [252, 168] on div "ORDER NOW" at bounding box center [246, 167] width 100 height 13
type input "09496074868"
radio input "true"
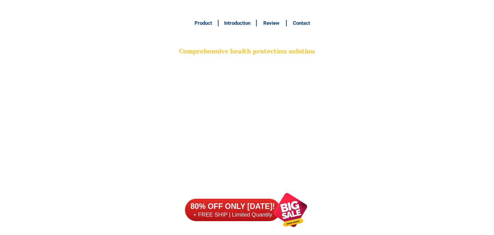
scroll to position [5181, 0]
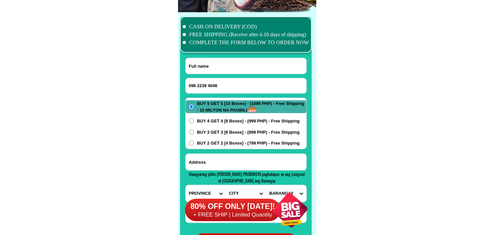
click at [197, 82] on input "096 2239 4046" at bounding box center [246, 85] width 121 height 15
click at [208, 86] on input "0962239 4046" at bounding box center [246, 85] width 121 height 15
click at [208, 83] on input "0962239 4046" at bounding box center [246, 85] width 121 height 15
type input "09622394046"
drag, startPoint x: 127, startPoint y: 106, endPoint x: 127, endPoint y: 110, distance: 4.0
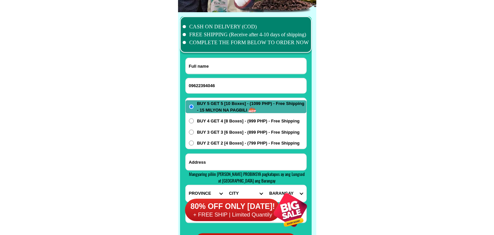
click at [231, 67] on input "Input full_name" at bounding box center [246, 66] width 121 height 16
paste input "[PERSON_NAME]"
type input "[PERSON_NAME]"
drag, startPoint x: 223, startPoint y: 155, endPoint x: 221, endPoint y: 150, distance: 5.5
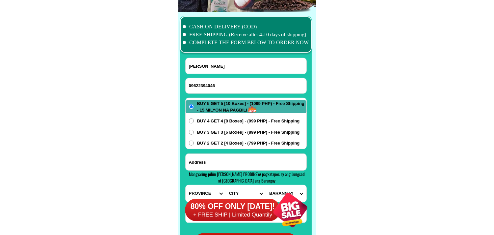
click at [222, 155] on input "Input address" at bounding box center [246, 161] width 121 height 16
paste input "[PERSON_NAME]"
type input "[PERSON_NAME]"
click at [221, 143] on span "BUY 2 GET 2 [4 Boxes] - (799 PHP) - Free Shipping" at bounding box center [248, 143] width 103 height 7
click at [194, 143] on input "BUY 2 GET 2 [4 Boxes] - (799 PHP) - Free Shipping" at bounding box center [191, 142] width 5 height 5
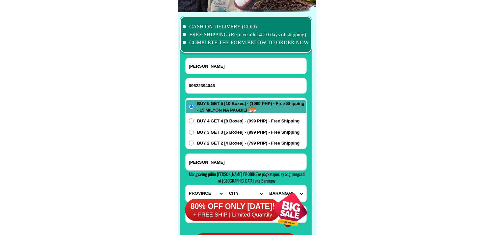
radio input "true"
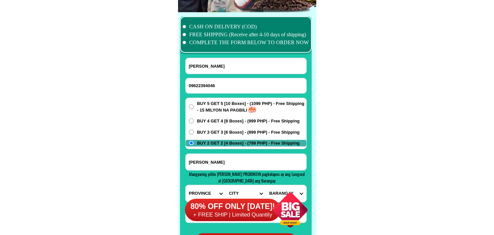
click at [231, 155] on input "[PERSON_NAME]" at bounding box center [246, 161] width 121 height 16
paste input "andrea vergara purok 3 daan luma brgy salaban amadeo cavite near salaban elem s…"
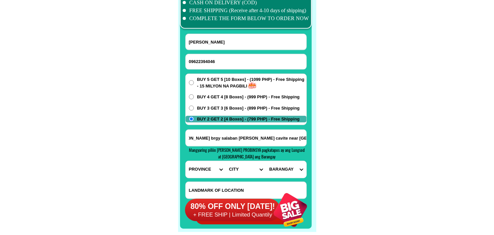
scroll to position [5218, 0]
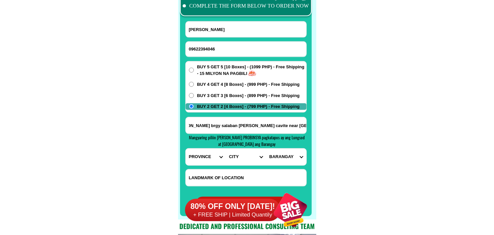
type input "andrea vergara purok 3 daan luma brgy salaban amadeo cavite near salaban elem s…"
click at [208, 159] on select "PROVINCE [GEOGRAPHIC_DATA] [GEOGRAPHIC_DATA] [GEOGRAPHIC_DATA] [GEOGRAPHIC_DATA…" at bounding box center [206, 156] width 40 height 17
select select "63_826"
click at [186, 148] on select "PROVINCE [GEOGRAPHIC_DATA] [GEOGRAPHIC_DATA] [GEOGRAPHIC_DATA] [GEOGRAPHIC_DATA…" at bounding box center [206, 156] width 40 height 17
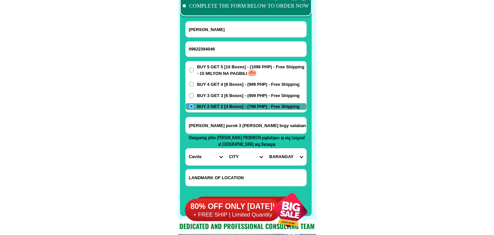
click at [238, 159] on select "CITY Alfonso Amadeo Bacoor Carmona Cavite-city Cavite-magallanes Cavite-rosario…" at bounding box center [246, 156] width 40 height 17
select select "63_8266130"
click at [226, 148] on select "CITY Alfonso Amadeo Bacoor Carmona Cavite-city Cavite-magallanes Cavite-rosario…" at bounding box center [246, 156] width 40 height 17
click at [286, 157] on select "BARANGAY Banaybanay Barangay i Barangay i (pob.) Barangay ii Barangay ii (pob.)…" at bounding box center [286, 156] width 40 height 17
select select "63_82661306255"
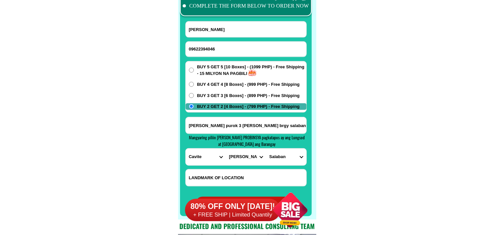
click at [266, 148] on select "BARANGAY Banaybanay Barangay i Barangay i (pob.) Barangay ii Barangay ii (pob.)…" at bounding box center [286, 156] width 40 height 17
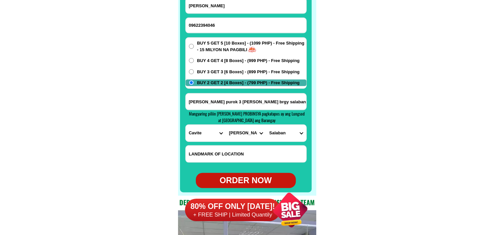
scroll to position [5254, 0]
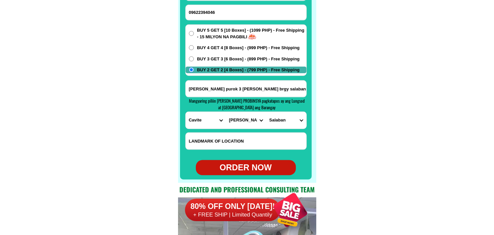
click at [269, 169] on div "ORDER NOW" at bounding box center [246, 167] width 100 height 13
type input "andrea vergara purok 3 daan luma brgy salaban amadeo cavite near salaban elem s…"
radio input "true"
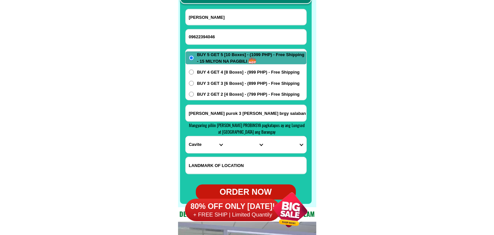
scroll to position [5218, 0]
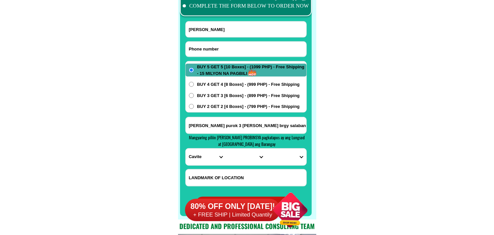
drag, startPoint x: 233, startPoint y: 53, endPoint x: 162, endPoint y: 30, distance: 74.9
click at [233, 53] on input "Input phone_number" at bounding box center [246, 49] width 121 height 15
paste input "09103304357"
type input "09103304357"
click at [209, 23] on input "Input full_name" at bounding box center [246, 29] width 121 height 16
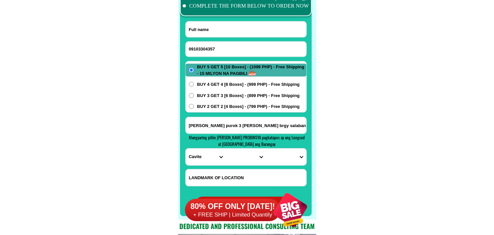
paste input "Manuela Dalagan"
type input "Manuela Dalagan"
click at [224, 110] on div "BUY 5 GET 5 [10 Boxes] - (1099 PHP) - Free Shipping - 15 MILYON NA PAGBILI BUY …" at bounding box center [246, 86] width 122 height 51
click at [226, 103] on span "BUY 2 GET 2 [4 Boxes] - (799 PHP) - Free Shipping" at bounding box center [248, 106] width 103 height 7
click at [194, 104] on input "BUY 2 GET 2 [4 Boxes] - (799 PHP) - Free Shipping" at bounding box center [191, 106] width 5 height 5
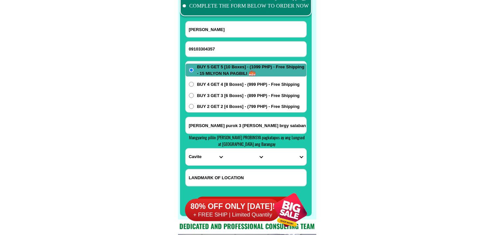
radio input "true"
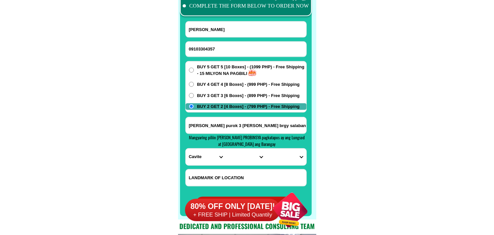
click at [216, 124] on input "andrea vergara purok 3 daan luma brgy salaban amadeo cavite near salaban elem s…" at bounding box center [246, 125] width 121 height 16
paste input "Manuela Dalagan Tagnanan Mabini Dvo, De Oro Park,11 Caimeto brgy,Tagnanan #0910…"
type input "Manuela Dalagan Tagnanan Mabini Dvo, De Oro Park,11 Caimeto brgy,Tagnanan #0910…"
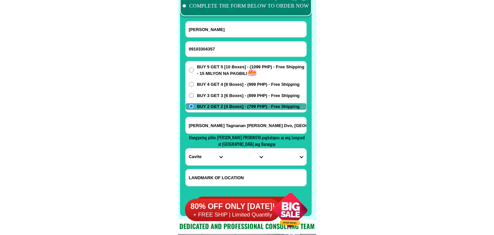
click at [185, 160] on div at bounding box center [246, 98] width 132 height 236
click at [197, 157] on select "PROVINCE [GEOGRAPHIC_DATA] [GEOGRAPHIC_DATA] [GEOGRAPHIC_DATA] [GEOGRAPHIC_DATA…" at bounding box center [206, 156] width 40 height 17
select select "63_882"
click at [186, 148] on select "PROVINCE [GEOGRAPHIC_DATA] [GEOGRAPHIC_DATA] [GEOGRAPHIC_DATA] [GEOGRAPHIC_DATA…" at bounding box center [206, 156] width 40 height 17
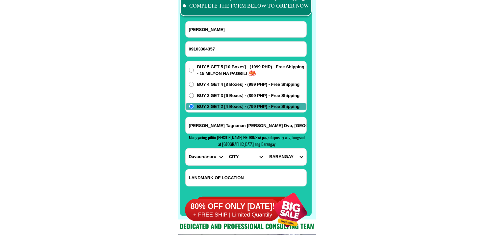
click at [244, 152] on select "CITY DAVAO-DE-ORO-COMPOSTELA DAVAO-DE-ORO-MABINI Laak Maco Maragusan Mawab Monk…" at bounding box center [246, 156] width 40 height 17
select select "63_8822052"
click at [226, 148] on select "CITY DAVAO-DE-ORO-COMPOSTELA DAVAO-DE-ORO-MABINI Laak Maco Maragusan Mawab Monk…" at bounding box center [246, 156] width 40 height 17
click at [295, 159] on select "BARANGAY Anitapan Cabuyuan Cadunan Cuambog (pob.) Del pilar Golden valley (mara…" at bounding box center [286, 156] width 40 height 17
select select "63_8822052120"
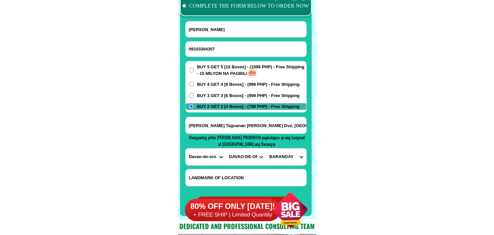
click at [266, 148] on select "BARANGAY Anitapan Cabuyuan Cadunan Cuambog (pob.) Del pilar Golden valley (mara…" at bounding box center [286, 156] width 40 height 17
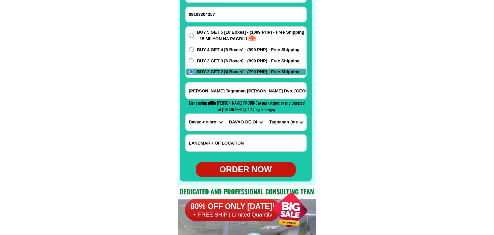
scroll to position [5254, 0]
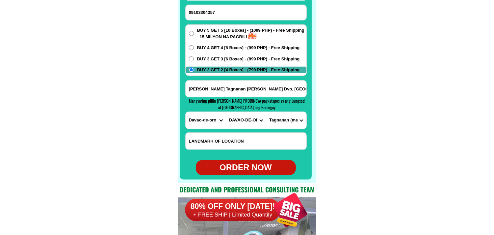
click at [244, 165] on div "ORDER NOW" at bounding box center [246, 167] width 100 height 13
type input "09103304357"
radio input "true"
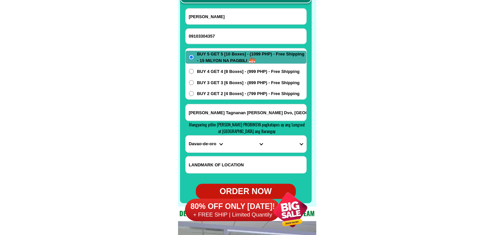
scroll to position [5218, 0]
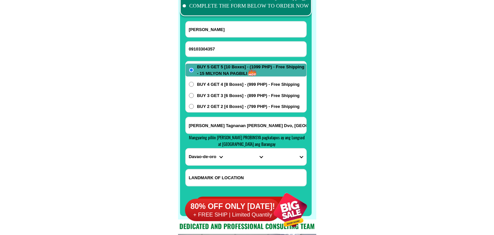
click at [211, 48] on input "09103304357" at bounding box center [246, 49] width 121 height 15
paste input "099 23982884"
click at [198, 47] on input "099 23982884" at bounding box center [246, 49] width 121 height 15
type input "09923982884"
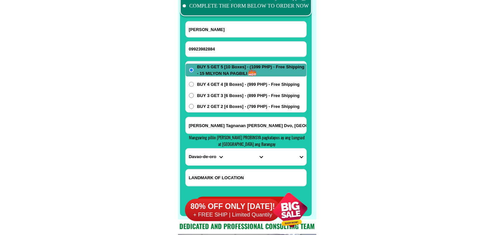
click at [208, 36] on input "Manuela Dalagan" at bounding box center [246, 29] width 121 height 16
paste input "Hilda Lovino"
type input "Hilda Lovino"
paste input "222.santiago Street val city Order q 2buy2"
click at [234, 127] on input "Input address" at bounding box center [246, 125] width 121 height 16
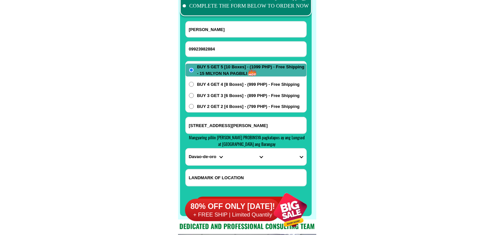
type input "222.santiago Street val city Order q 2buy2"
click at [237, 107] on span "BUY 2 GET 2 [4 Boxes] - (799 PHP) - Free Shipping" at bounding box center [248, 106] width 103 height 7
click at [194, 107] on input "BUY 2 GET 2 [4 Boxes] - (799 PHP) - Free Shipping" at bounding box center [191, 106] width 5 height 5
radio input "true"
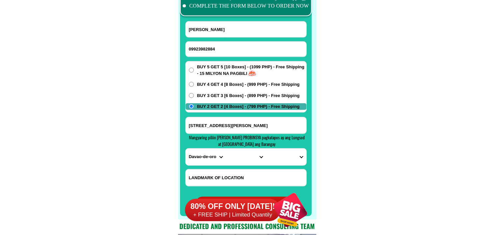
drag, startPoint x: 245, startPoint y: 124, endPoint x: 171, endPoint y: 117, distance: 74.7
click at [206, 157] on select "PROVINCE [GEOGRAPHIC_DATA] [GEOGRAPHIC_DATA] [GEOGRAPHIC_DATA] [GEOGRAPHIC_DATA…" at bounding box center [206, 156] width 40 height 17
select select "63_219"
click at [186, 148] on select "PROVINCE [GEOGRAPHIC_DATA] [GEOGRAPHIC_DATA] [GEOGRAPHIC_DATA] [GEOGRAPHIC_DATA…" at bounding box center [206, 156] width 40 height 17
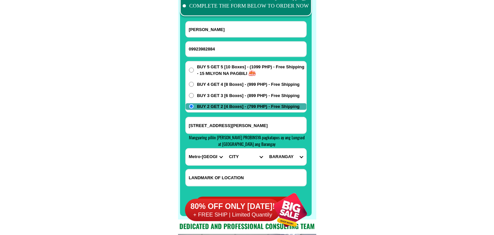
click at [236, 158] on select "CITY Binondo CALOOCAN Ermita Intramuros Las-pinas Makati Malabon-city Malate Ma…" at bounding box center [246, 156] width 40 height 17
select select "63_2191080"
click at [226, 148] on select "CITY Binondo CALOOCAN Ermita Intramuros Las-pinas Makati Malabon-city Malate Ma…" at bounding box center [246, 156] width 40 height 17
click at [272, 157] on select "BARANGAY Arkong bato Bagbaguin Balangkas Bignay Bisig Canumay east Canumay west…" at bounding box center [286, 156] width 40 height 17
select select "63_21910802475"
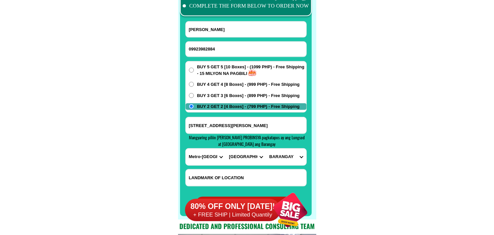
click at [266, 148] on select "BARANGAY Arkong bato Bagbaguin Balangkas Bignay Bisig Canumay east Canumay west…" at bounding box center [286, 156] width 40 height 17
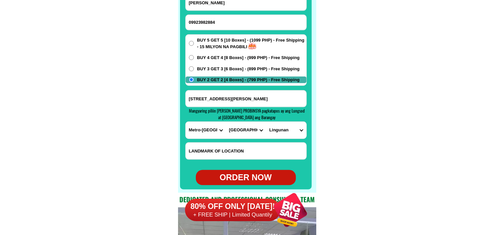
scroll to position [5291, 0]
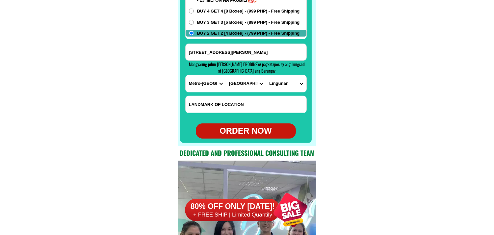
click at [239, 129] on div "ORDER NOW" at bounding box center [246, 131] width 100 height 13
type input "09923982884"
radio input "true"
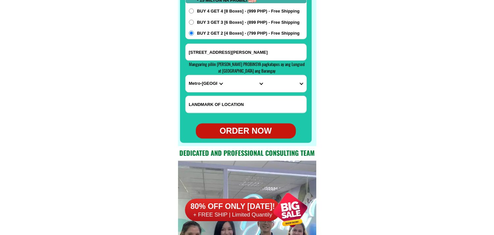
radio input "true"
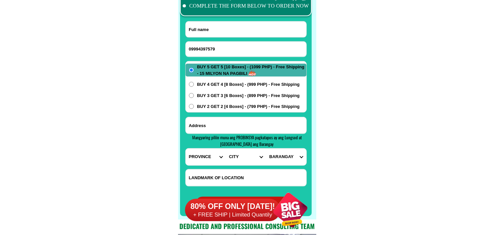
type input "09994397579"
click at [221, 32] on input "Input full_name" at bounding box center [246, 29] width 121 height 16
paste input "Juliet Galdo"
type input "Juliet Galdo"
click at [205, 120] on input "Input address" at bounding box center [246, 125] width 121 height 16
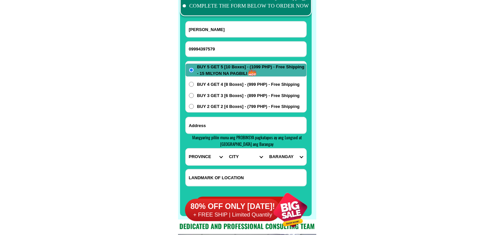
paste input "brgy 5 Balingasag Misamis Oriental besides chez breadhuuse"
type input "brgy 5 Balingasag Misamis Oriental besides chez breadhuuse"
click at [206, 155] on select "PROVINCE [GEOGRAPHIC_DATA] [GEOGRAPHIC_DATA] [GEOGRAPHIC_DATA] [GEOGRAPHIC_DATA…" at bounding box center [206, 156] width 40 height 17
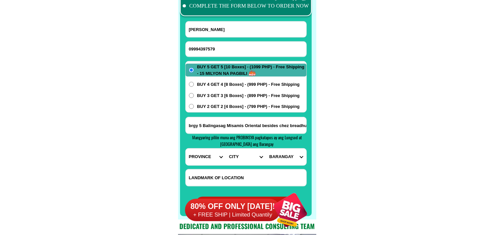
select select "63_386"
click at [186, 148] on select "PROVINCE [GEOGRAPHIC_DATA] [GEOGRAPHIC_DATA] [GEOGRAPHIC_DATA] [GEOGRAPHIC_DATA…" at bounding box center [206, 156] width 40 height 17
click at [238, 152] on select "CITY Alubijid Balingasag Balingoan Binuangan Cagayan-de-oro-city El-salvador-ci…" at bounding box center [246, 156] width 40 height 17
select select "63_3863703"
click at [226, 148] on select "CITY Alubijid Balingasag Balingoan Binuangan Cagayan-de-oro-city El-salvador-ci…" at bounding box center [246, 156] width 40 height 17
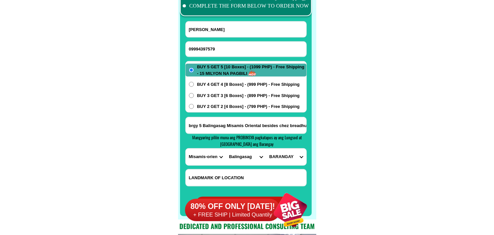
click at [288, 160] on select "BARANGAY Balagnan Baliwagan Barangay 1 (pob.) Barangay 2 (pob.) Barangay 3 (pob…" at bounding box center [286, 156] width 40 height 17
select select "63_38637039707"
click at [266, 148] on select "BARANGAY Balagnan Baliwagan Barangay 1 (pob.) Barangay 2 (pob.) Barangay 3 (pob…" at bounding box center [286, 156] width 40 height 17
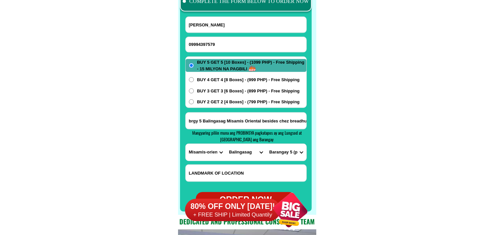
scroll to position [5254, 0]
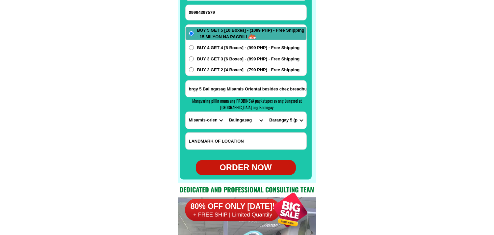
click at [255, 170] on div "ORDER NOW" at bounding box center [246, 167] width 100 height 13
radio input "true"
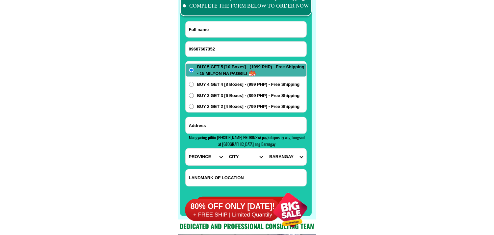
scroll to position [5218, 0]
type input "09687607352"
click at [221, 31] on input "Input full_name" at bounding box center [246, 29] width 121 height 16
paste input "[PERSON_NAME]"
type input "[PERSON_NAME]"
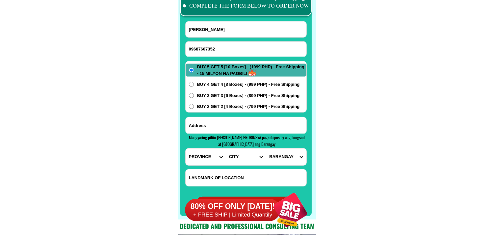
click at [218, 124] on input "Input address" at bounding box center [246, 125] width 121 height 16
paste input "244-A [PERSON_NAME] ST. SUMMERLAND INAYAWAN [GEOGRAPHIC_DATA]6000"
type input "244-A [PERSON_NAME] ST. SUMMERLAND INAYAWAN [GEOGRAPHIC_DATA]6000"
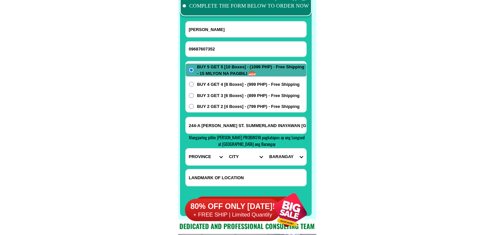
click at [190, 159] on select "PROVINCE [GEOGRAPHIC_DATA] [GEOGRAPHIC_DATA] [GEOGRAPHIC_DATA] [GEOGRAPHIC_DATA…" at bounding box center [206, 156] width 40 height 17
click at [186, 148] on select "PROVINCE [GEOGRAPHIC_DATA] [GEOGRAPHIC_DATA] [GEOGRAPHIC_DATA] [GEOGRAPHIC_DATA…" at bounding box center [206, 156] width 40 height 17
drag, startPoint x: 197, startPoint y: 161, endPoint x: 197, endPoint y: 149, distance: 12.8
click at [197, 161] on select "PROVINCE [GEOGRAPHIC_DATA] [GEOGRAPHIC_DATA] [GEOGRAPHIC_DATA] [GEOGRAPHIC_DATA…" at bounding box center [206, 156] width 40 height 17
select select "63_8"
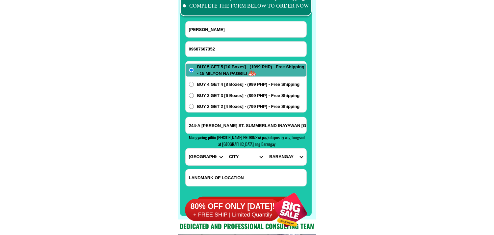
click at [186, 148] on select "PROVINCE [GEOGRAPHIC_DATA] [GEOGRAPHIC_DATA] [GEOGRAPHIC_DATA] [GEOGRAPHIC_DATA…" at bounding box center [206, 156] width 40 height 17
click at [239, 157] on select "CITY Alcoy [GEOGRAPHIC_DATA] [GEOGRAPHIC_DATA] [GEOGRAPHIC_DATA] [GEOGRAPHIC_DA…" at bounding box center [246, 156] width 40 height 17
select select "63_865"
click at [226, 148] on select "CITY Alcoy [GEOGRAPHIC_DATA] [GEOGRAPHIC_DATA] [GEOGRAPHIC_DATA] [GEOGRAPHIC_DA…" at bounding box center [246, 156] width 40 height 17
click at [278, 122] on input "244-A [PERSON_NAME] ST. SUMMERLAND INAYAWAN [GEOGRAPHIC_DATA]6000" at bounding box center [246, 125] width 121 height 16
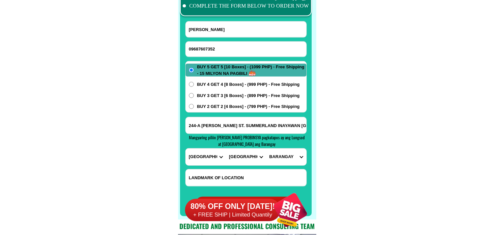
click at [289, 158] on select "BARANGAY Adlaon Agsungot Apas Babag Bacayan Banilad [GEOGRAPHIC_DATA][PERSON_NA…" at bounding box center [286, 156] width 40 height 17
select select "63_8651196"
click at [266, 148] on select "BARANGAY Adlaon Agsungot Apas Babag Bacayan Banilad [GEOGRAPHIC_DATA][PERSON_NA…" at bounding box center [286, 156] width 40 height 17
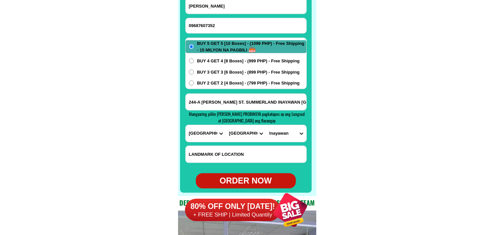
scroll to position [5254, 0]
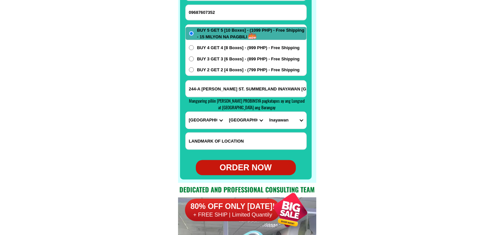
click at [231, 162] on div "ORDER NOW" at bounding box center [246, 167] width 100 height 13
radio input "true"
